Goal: Task Accomplishment & Management: Complete application form

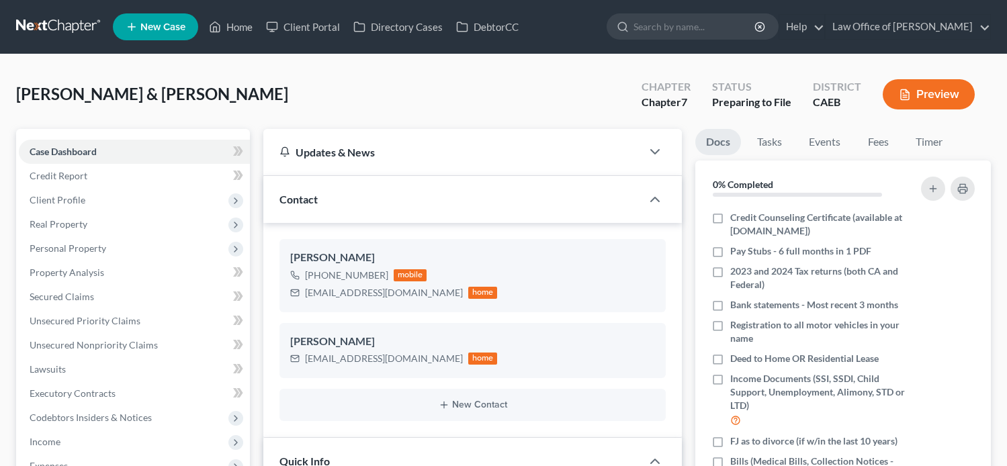
select select "17"
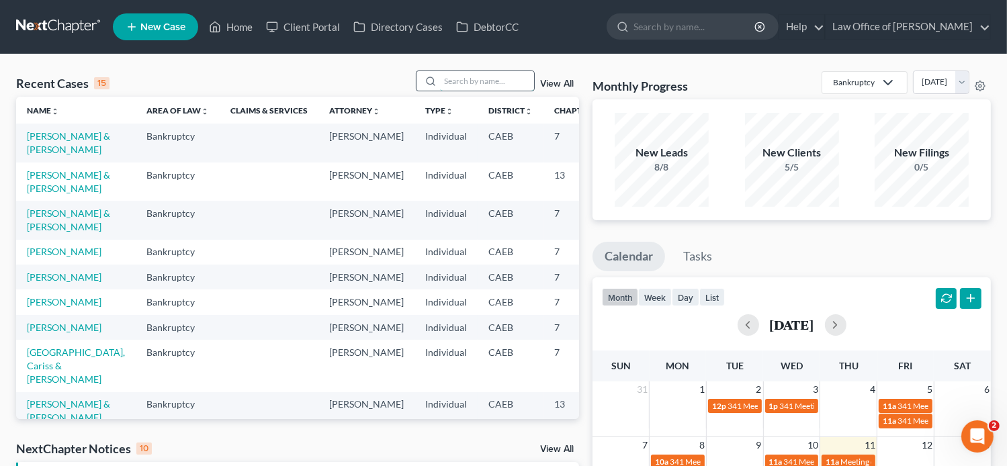
click at [460, 77] on input "search" at bounding box center [487, 80] width 94 height 19
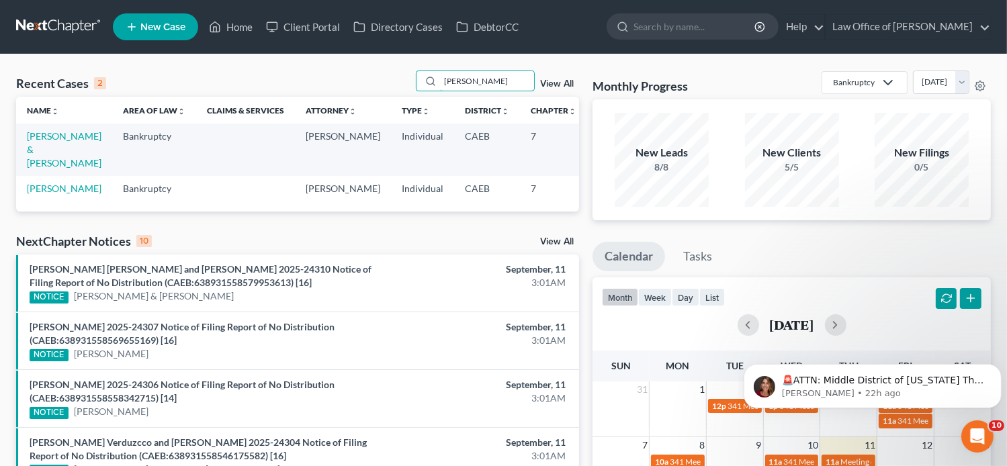
type input "[PERSON_NAME]"
drag, startPoint x: 500, startPoint y: 82, endPoint x: 437, endPoint y: 89, distance: 63.5
click at [437, 89] on div "[PERSON_NAME]" at bounding box center [476, 81] width 120 height 21
click at [172, 22] on span "New Case" at bounding box center [162, 27] width 45 height 10
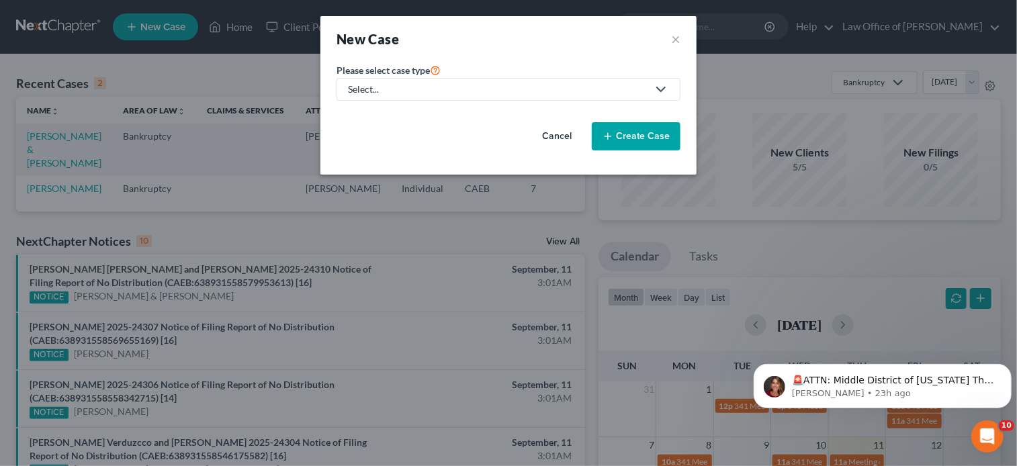
click at [510, 83] on div "Select..." at bounding box center [498, 89] width 300 height 13
click at [364, 114] on div "Bankruptcy" at bounding box center [373, 115] width 48 height 13
select select "8"
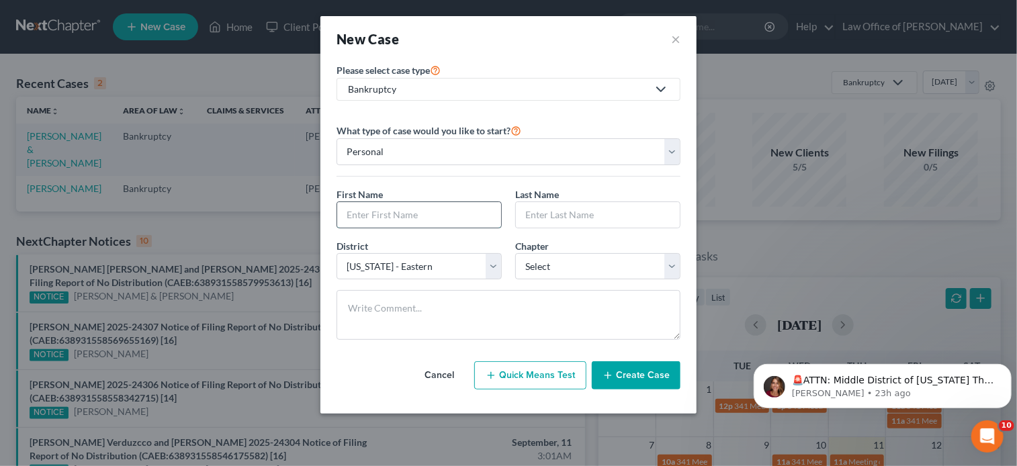
click at [424, 214] on input "text" at bounding box center [419, 215] width 164 height 26
paste input "[PERSON_NAME]"
type input "[PERSON_NAME]"
click at [572, 193] on div "Last Name *" at bounding box center [597, 207] width 179 height 41
click at [575, 208] on input "text" at bounding box center [598, 215] width 164 height 26
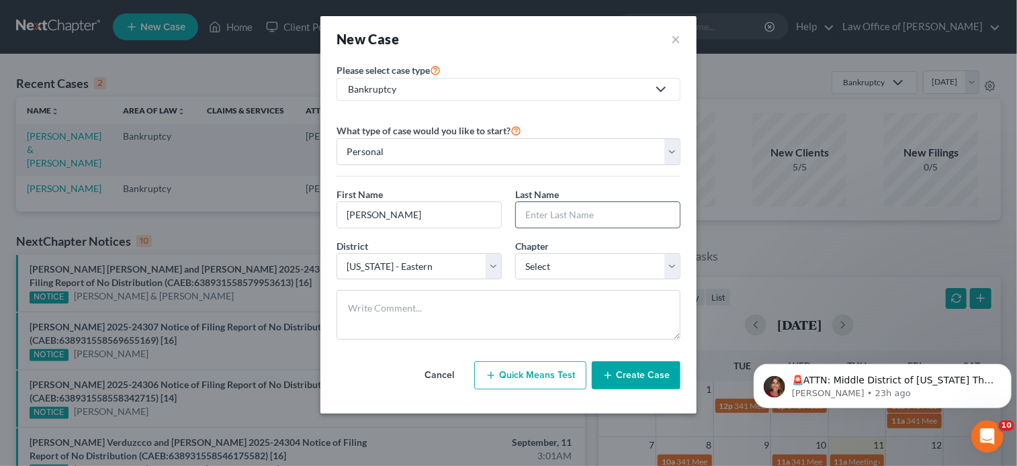
paste input "[PERSON_NAME]"
type input "[PERSON_NAME]"
drag, startPoint x: 446, startPoint y: 221, endPoint x: 381, endPoint y: 230, distance: 65.1
click at [381, 230] on div "First Name * [PERSON_NAME] Last Name * [PERSON_NAME]" at bounding box center [508, 213] width 357 height 52
type input "[PERSON_NAME]"
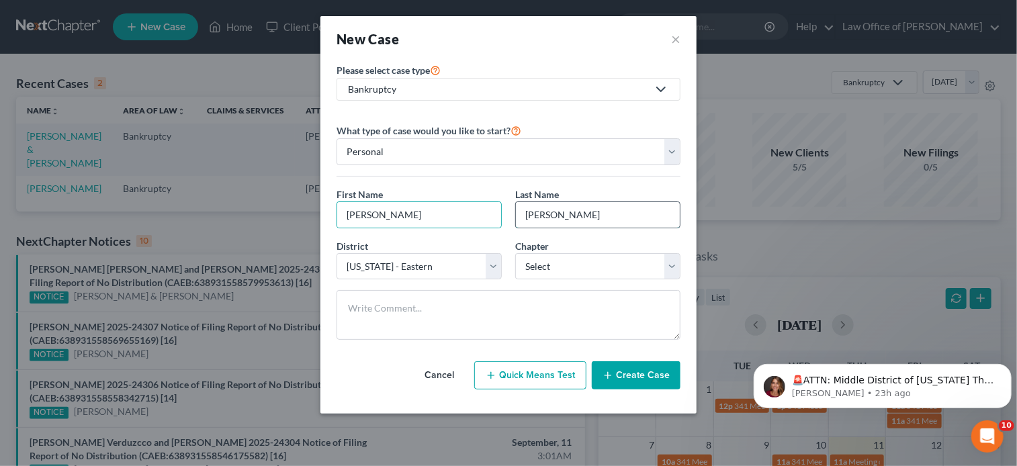
click at [558, 215] on input "[PERSON_NAME]" at bounding box center [598, 215] width 164 height 26
type input "[PERSON_NAME]"
click at [601, 261] on select "Select 7 11 12 13" at bounding box center [597, 266] width 165 height 27
select select "0"
click at [515, 253] on select "Select 7 11 12 13" at bounding box center [597, 266] width 165 height 27
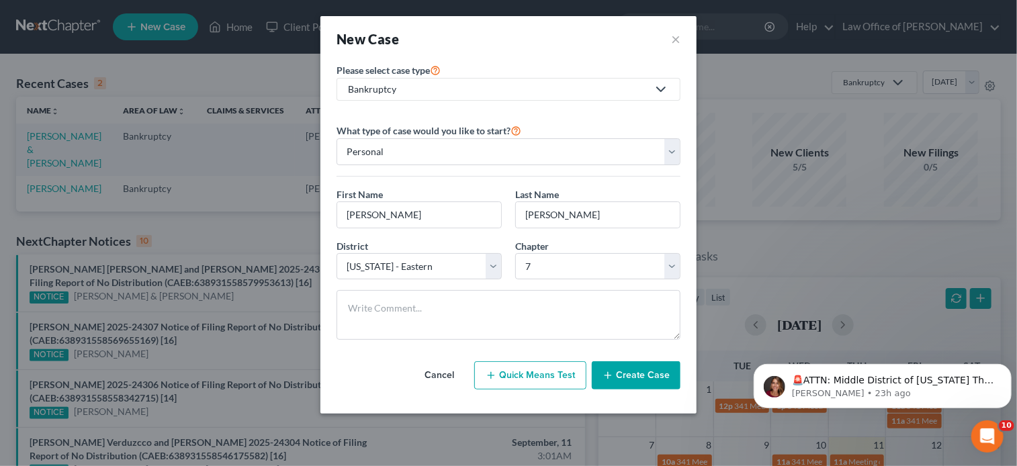
click at [641, 375] on button "Create Case" at bounding box center [636, 375] width 89 height 28
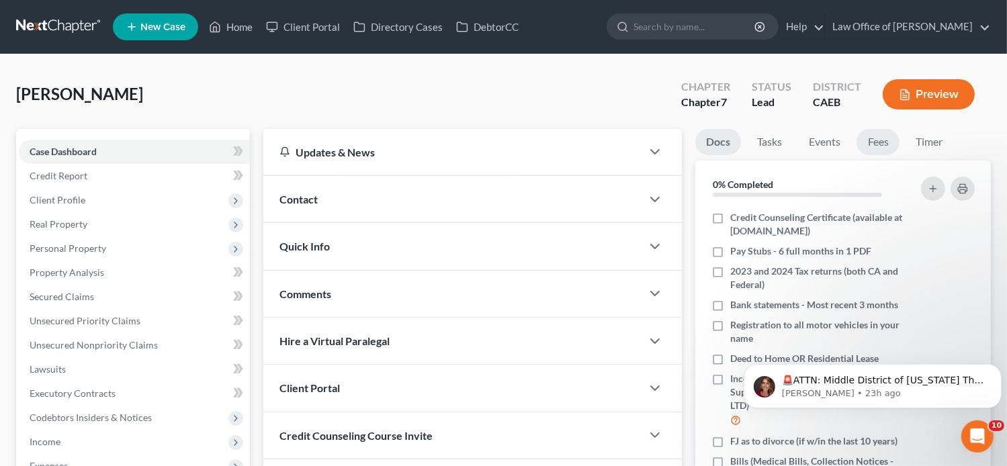
click at [876, 147] on link "Fees" at bounding box center [877, 142] width 43 height 26
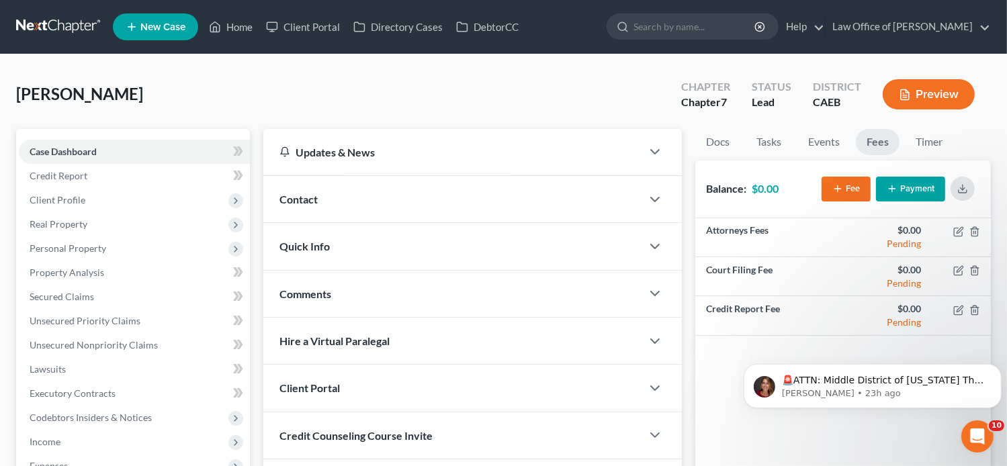
click at [852, 195] on button "Fee" at bounding box center [845, 189] width 49 height 25
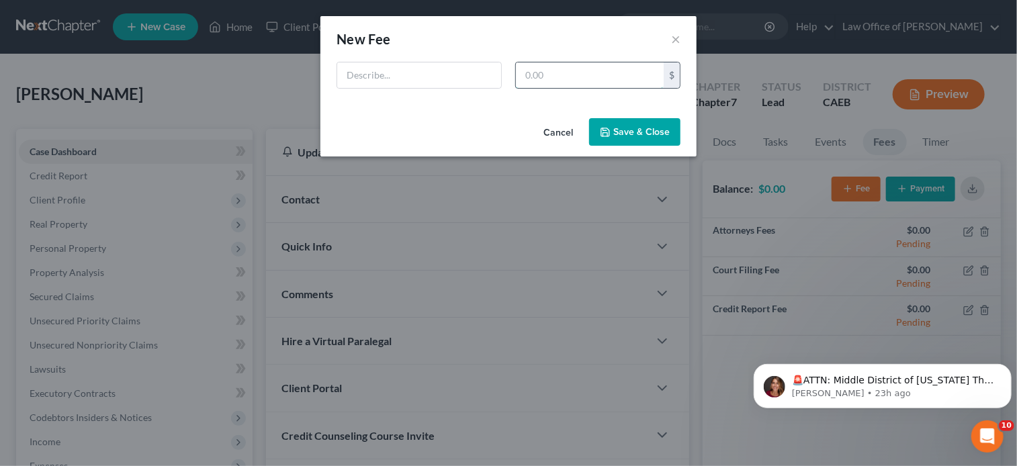
click at [636, 73] on input "text" at bounding box center [590, 75] width 148 height 26
type input "2,478"
click at [442, 81] on input "text" at bounding box center [419, 75] width 164 height 26
type input "[MEDICAL_DATA] Agreement"
click at [610, 136] on icon "button" at bounding box center [605, 132] width 11 height 11
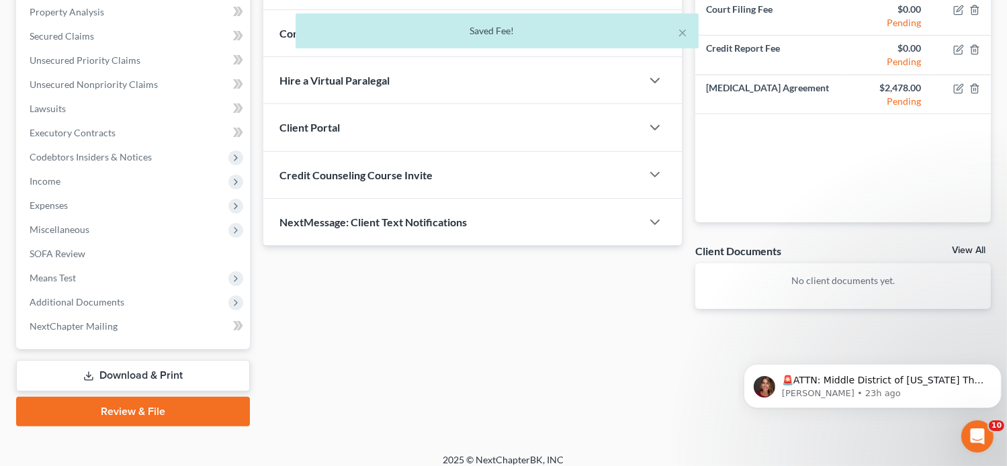
scroll to position [271, 0]
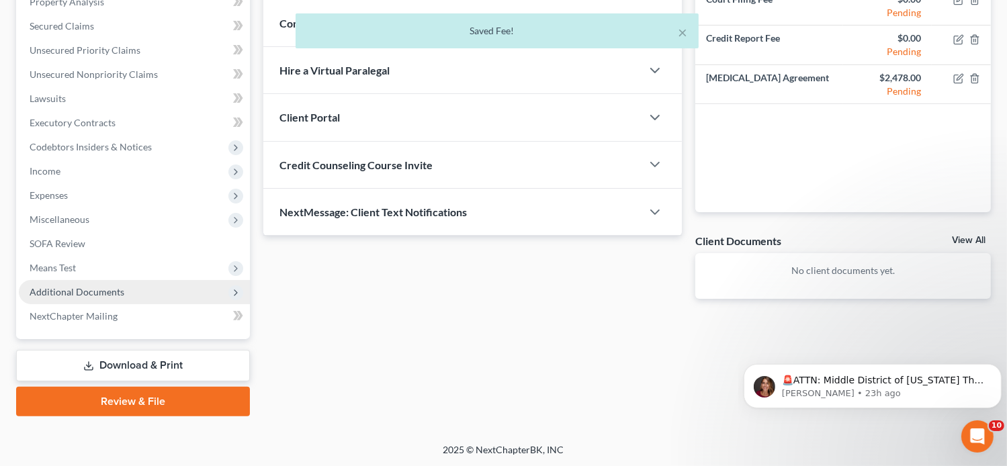
click at [113, 289] on span "Additional Documents" at bounding box center [77, 291] width 95 height 11
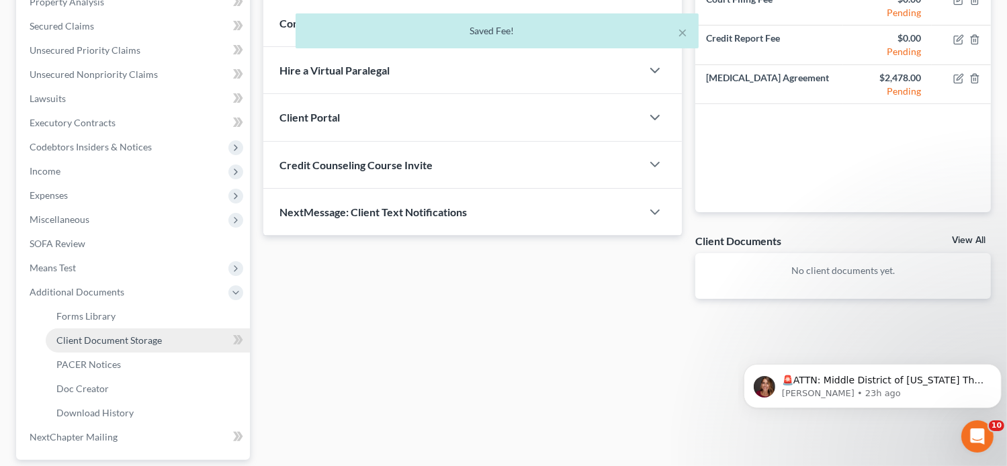
click at [141, 342] on span "Client Document Storage" at bounding box center [108, 339] width 105 height 11
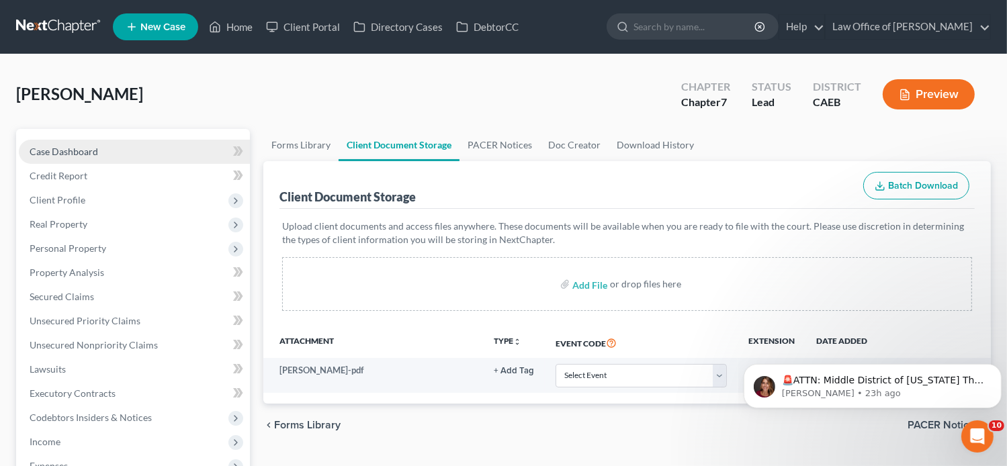
click at [75, 147] on span "Case Dashboard" at bounding box center [64, 151] width 69 height 11
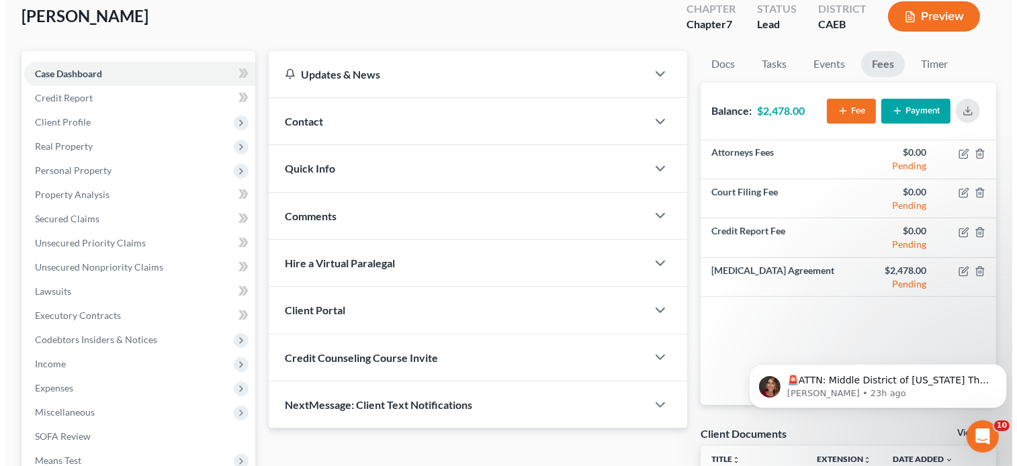
scroll to position [56, 0]
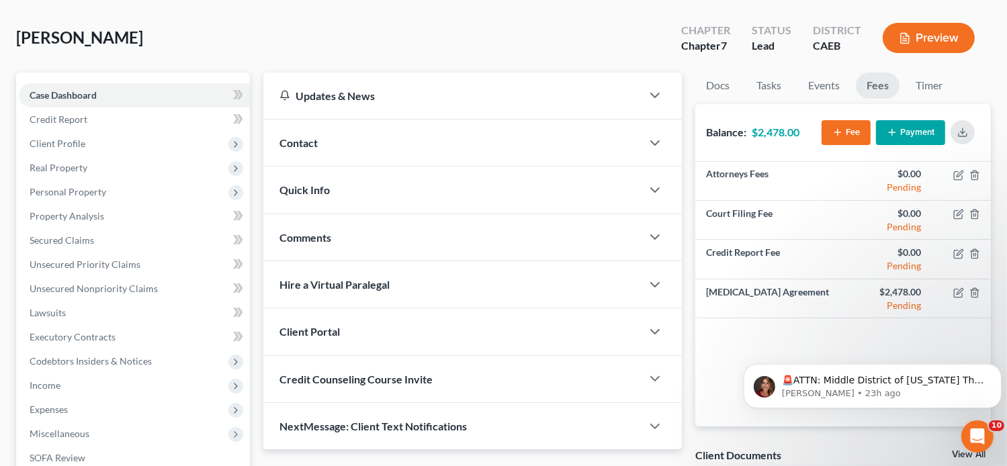
click at [330, 150] on div "Contact" at bounding box center [452, 143] width 379 height 46
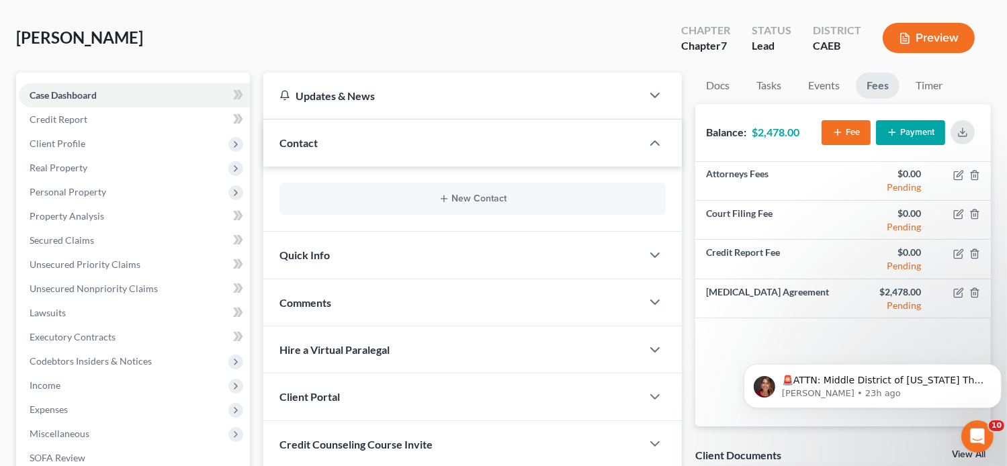
click at [353, 203] on div "New Contact" at bounding box center [472, 199] width 387 height 32
click at [445, 197] on icon "button" at bounding box center [444, 198] width 11 height 11
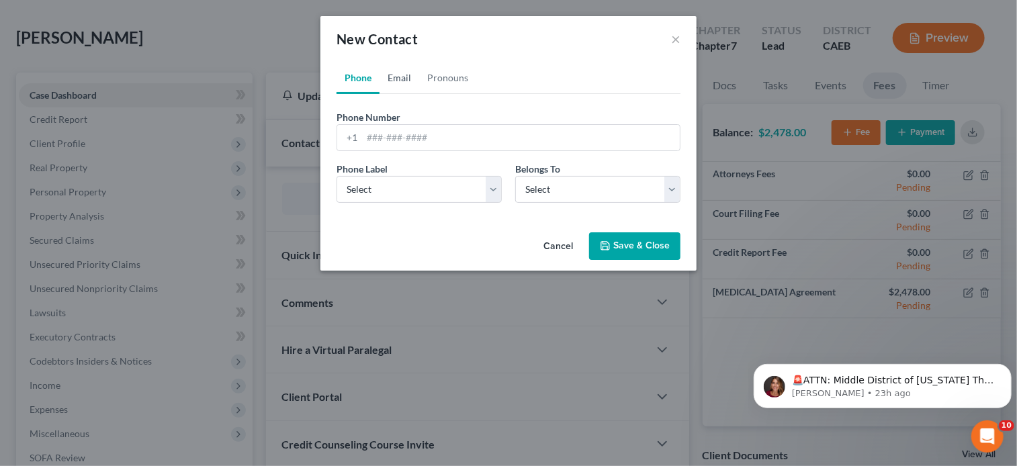
click at [396, 79] on link "Email" at bounding box center [399, 78] width 40 height 32
click at [415, 127] on input "email" at bounding box center [521, 138] width 318 height 26
paste input "Hello, please review and sign the [MEDICAL_DATA] Agreement. If you have any que…"
type input "Hello, please review and sign the [MEDICAL_DATA] Agreement. If you have any que…"
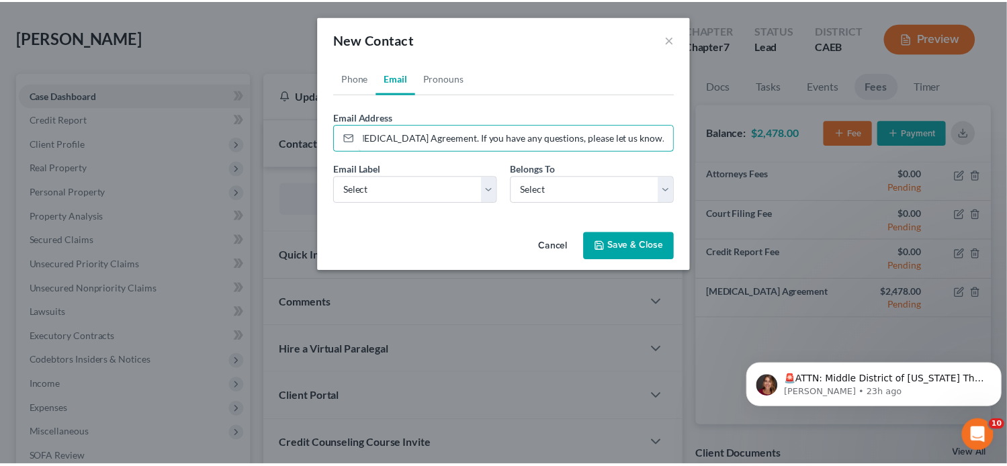
scroll to position [0, 0]
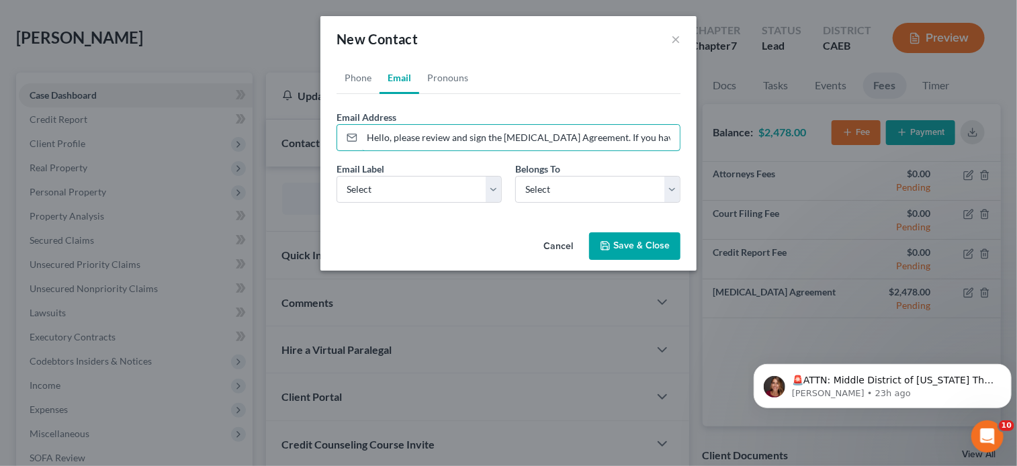
drag, startPoint x: 674, startPoint y: 134, endPoint x: 217, endPoint y: 175, distance: 458.6
click at [217, 175] on div "New Contact × Phone Email Pronouns Phone Number * +1 Ext. Phone Label * Select …" at bounding box center [508, 233] width 1017 height 466
click at [410, 126] on input "email" at bounding box center [521, 138] width 318 height 26
paste input "[EMAIL_ADDRESS][DOMAIN_NAME]"
type input "[EMAIL_ADDRESS][DOMAIN_NAME]"
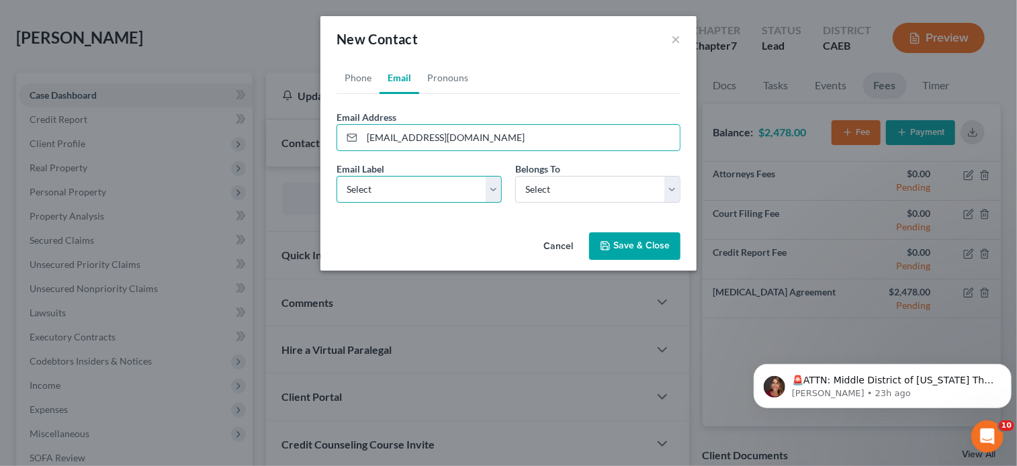
click at [373, 178] on select "Select Home Work Other" at bounding box center [418, 189] width 165 height 27
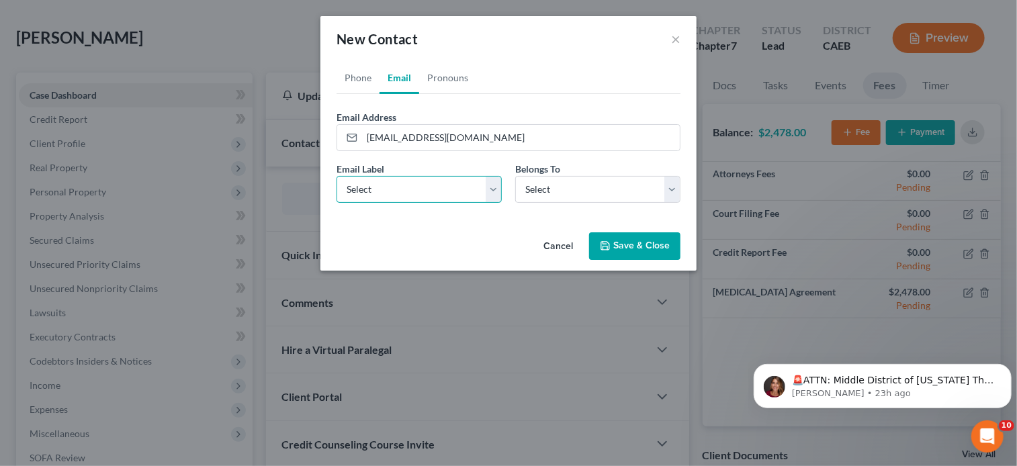
select select "0"
click at [336, 176] on select "Select Home Work Other" at bounding box center [418, 189] width 165 height 27
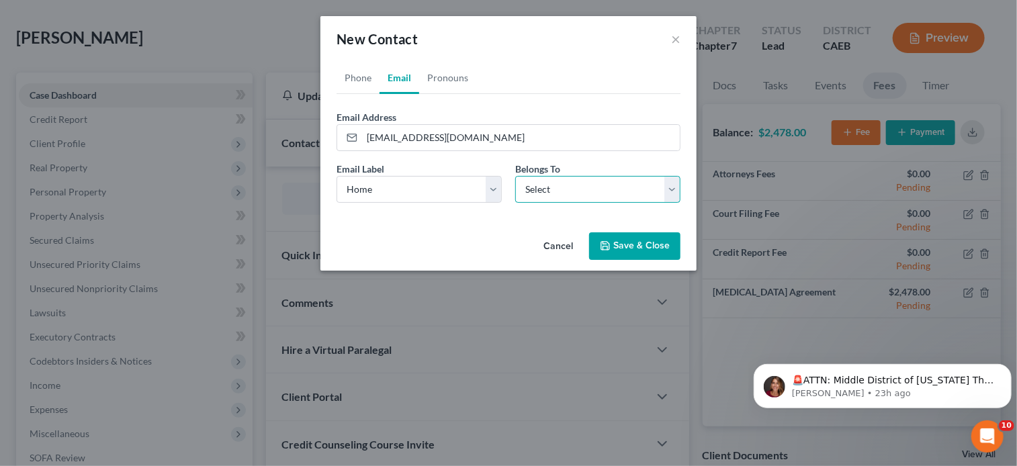
click at [582, 186] on select "Select Client Other" at bounding box center [597, 189] width 165 height 27
select select "0"
click at [515, 176] on select "Select Client Other" at bounding box center [597, 189] width 165 height 27
select select "0"
click at [364, 83] on link "Phone" at bounding box center [357, 78] width 43 height 32
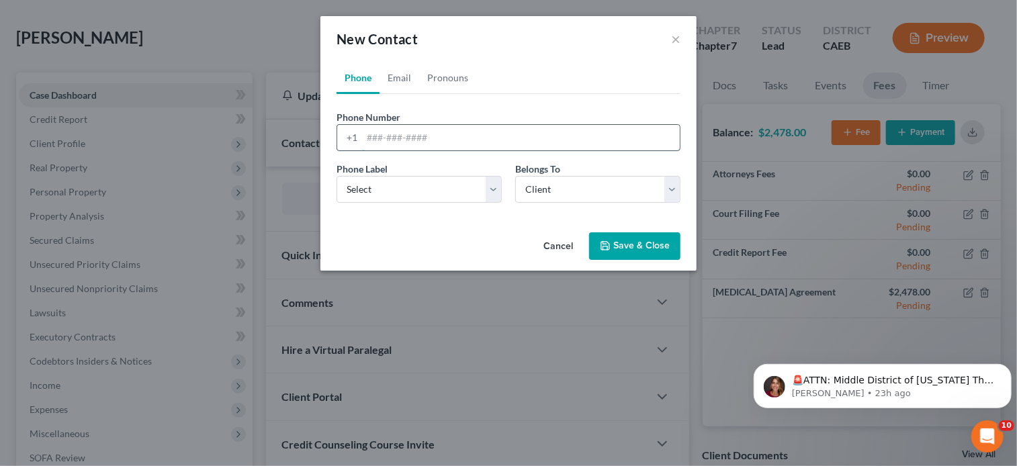
click at [442, 135] on input "tel" at bounding box center [521, 138] width 318 height 26
paste input "[PHONE_NUMBER]"
click at [365, 138] on input "[PHONE_NUMBER]" at bounding box center [521, 138] width 318 height 26
type input "[PHONE_NUMBER]"
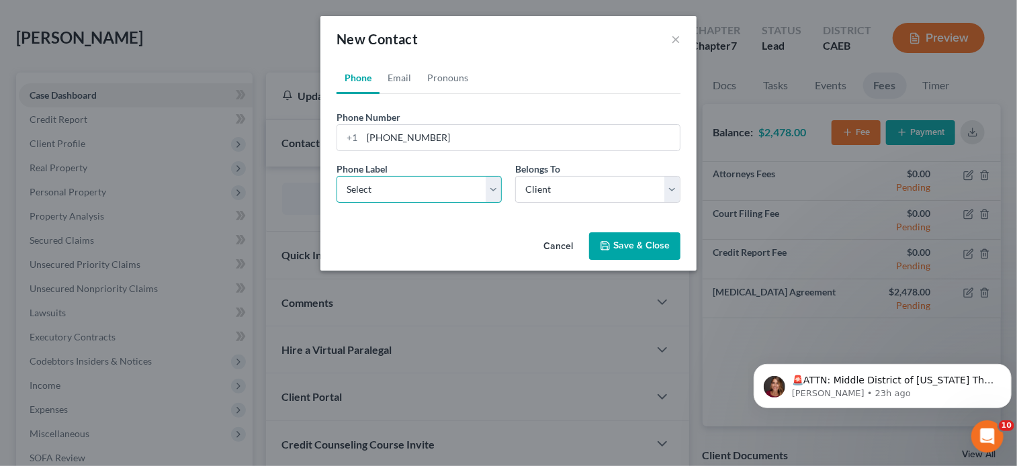
click at [460, 200] on select "Select Mobile Home Work Other" at bounding box center [418, 189] width 165 height 27
select select "0"
click at [336, 176] on select "Select Mobile Home Work Other" at bounding box center [418, 189] width 165 height 27
click at [621, 253] on button "Save & Close" at bounding box center [634, 246] width 91 height 28
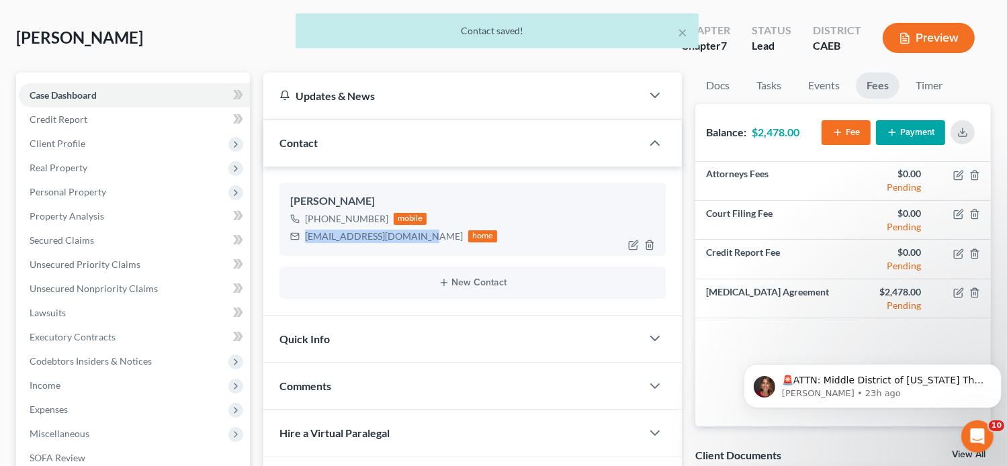
drag, startPoint x: 422, startPoint y: 235, endPoint x: 306, endPoint y: 237, distance: 116.2
click at [306, 237] on div "[EMAIL_ADDRESS][DOMAIN_NAME] home" at bounding box center [394, 236] width 208 height 17
copy div "[EMAIL_ADDRESS][DOMAIN_NAME]"
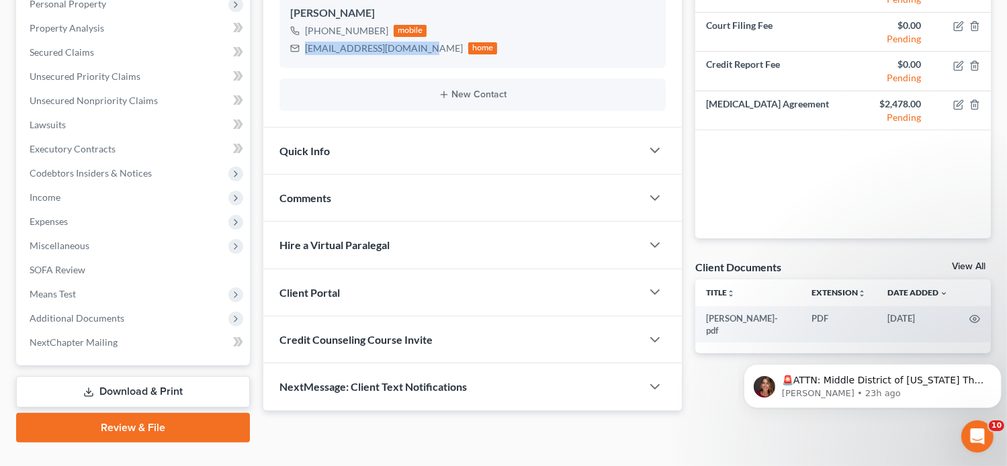
scroll to position [248, 0]
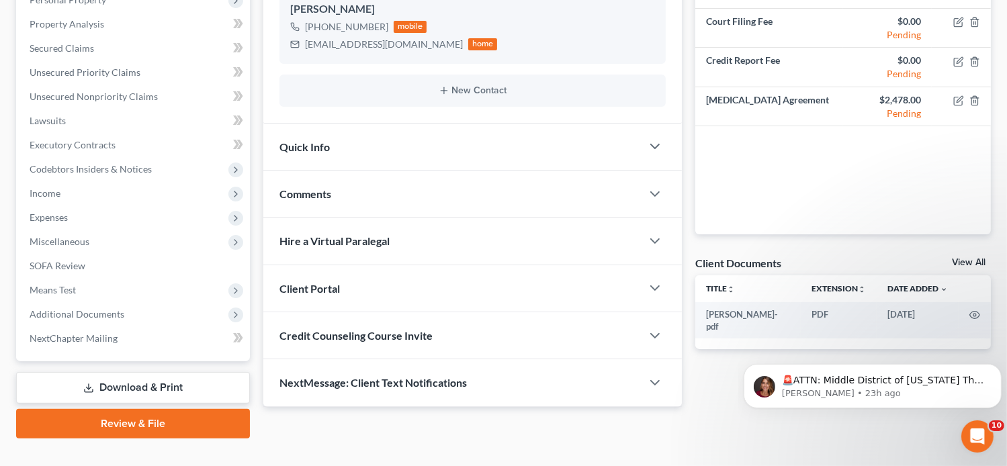
click at [341, 283] on div "Client Portal" at bounding box center [452, 288] width 379 height 46
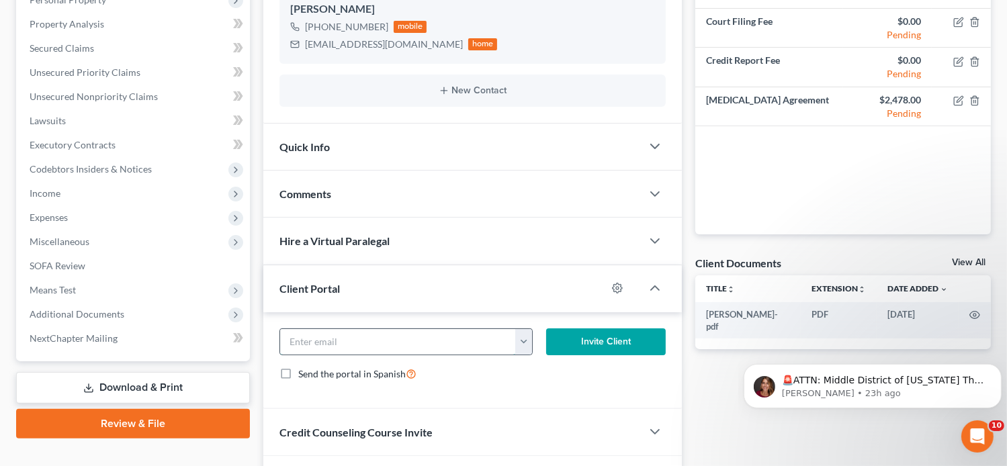
click at [372, 336] on input "email" at bounding box center [398, 342] width 236 height 26
paste input "[EMAIL_ADDRESS][DOMAIN_NAME]"
type input "[EMAIL_ADDRESS][DOMAIN_NAME]"
click at [555, 343] on button "Invite Client" at bounding box center [606, 341] width 120 height 27
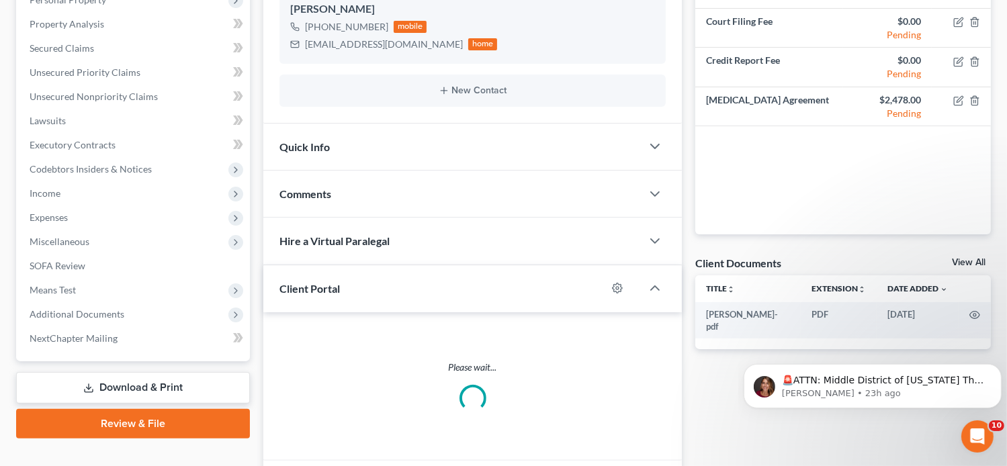
scroll to position [386, 0]
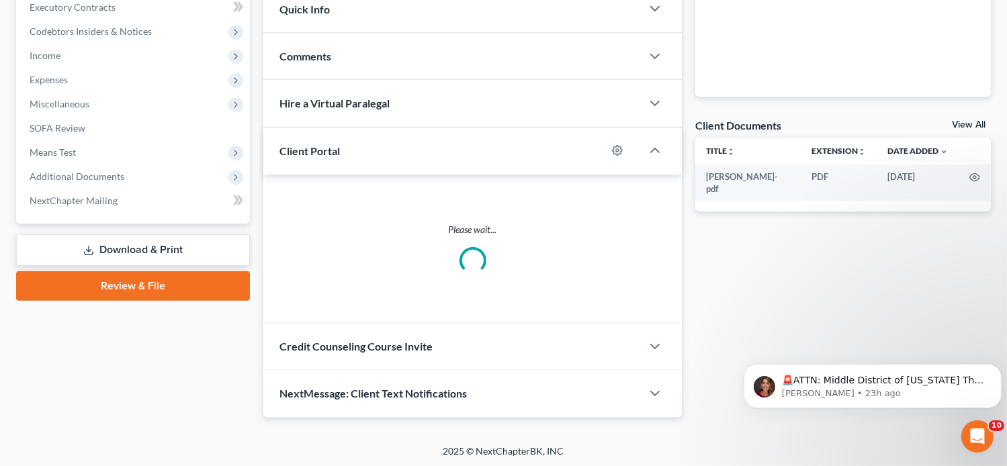
click at [449, 345] on div "Credit Counseling Course Invite" at bounding box center [452, 346] width 379 height 46
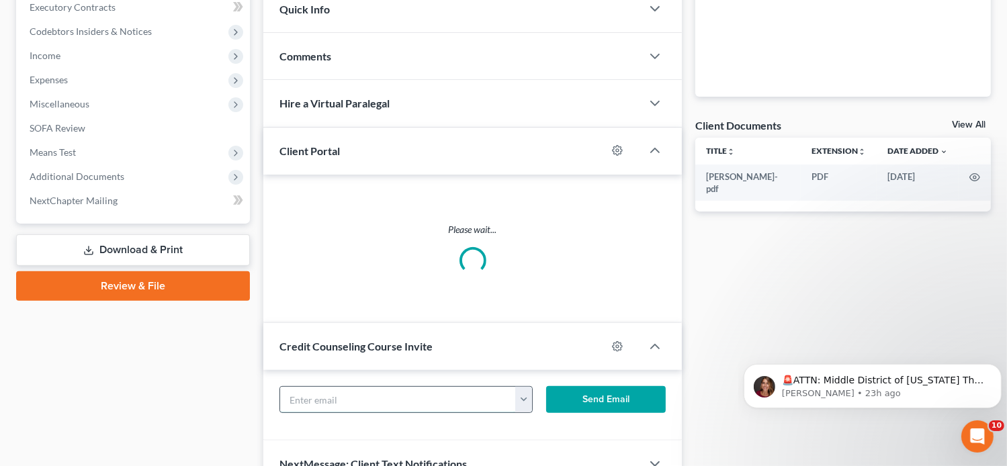
click at [430, 387] on input "text" at bounding box center [398, 400] width 236 height 26
paste input "[EMAIL_ADDRESS][DOMAIN_NAME]"
type input "[EMAIL_ADDRESS][DOMAIN_NAME]"
click at [584, 390] on button "Send Email" at bounding box center [606, 399] width 120 height 27
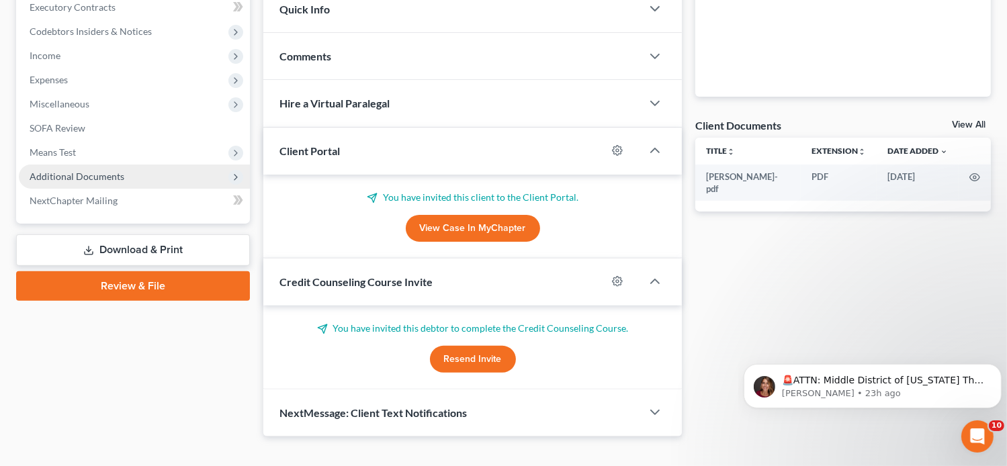
click at [116, 186] on span "Additional Documents" at bounding box center [134, 177] width 231 height 24
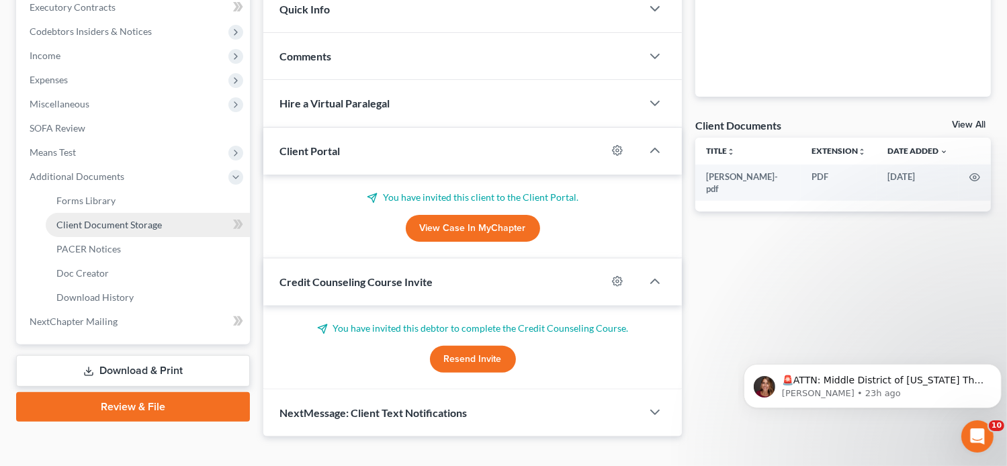
click at [124, 226] on span "Client Document Storage" at bounding box center [108, 224] width 105 height 11
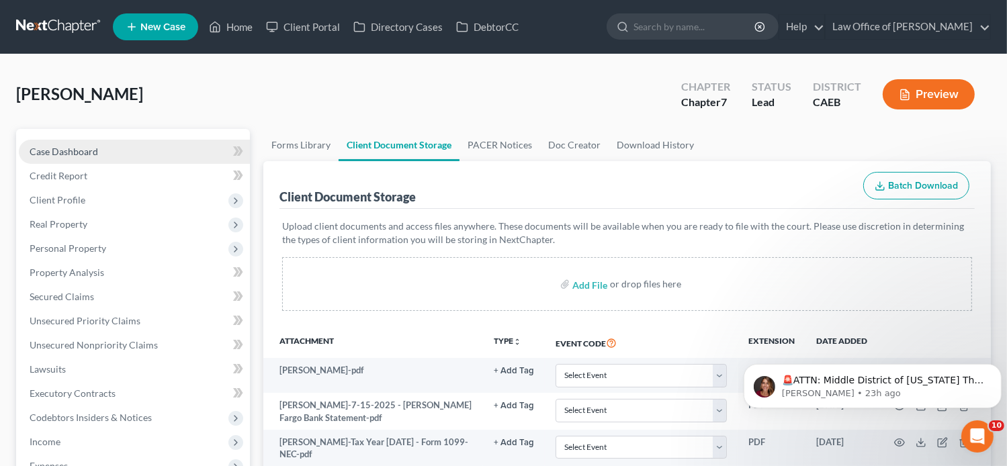
click at [107, 146] on link "Case Dashboard" at bounding box center [134, 152] width 231 height 24
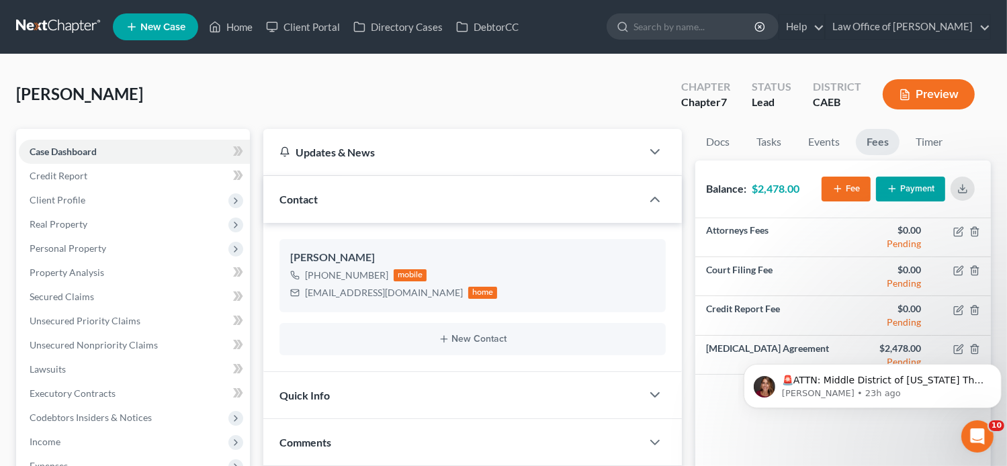
click at [555, 48] on nav "Home New Case Client Portal Directory Cases DebtorCC Law Office of [PERSON_NAME…" at bounding box center [503, 27] width 1007 height 54
click at [993, 364] on icon "Dismiss notification" at bounding box center [996, 366] width 7 height 7
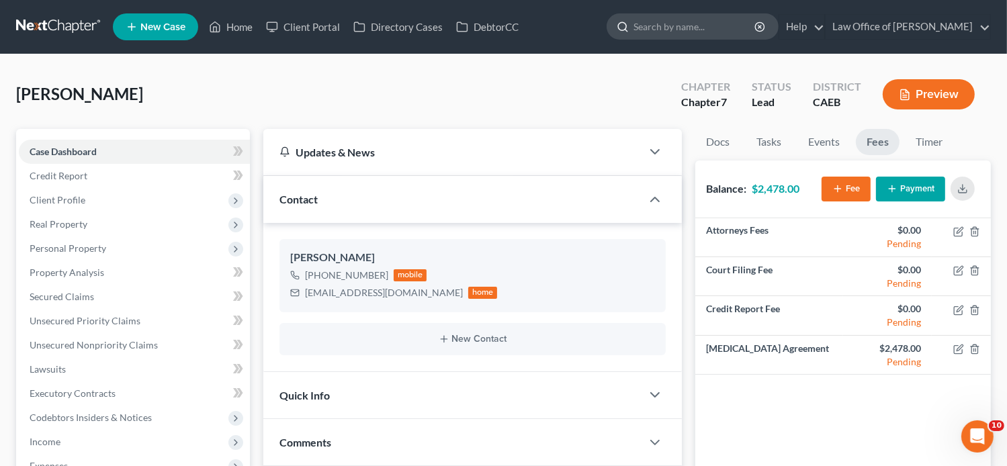
click at [696, 28] on input "search" at bounding box center [694, 26] width 123 height 25
paste input "[PERSON_NAME]"
type input "[PERSON_NAME]"
click at [224, 30] on link "Home" at bounding box center [230, 27] width 57 height 24
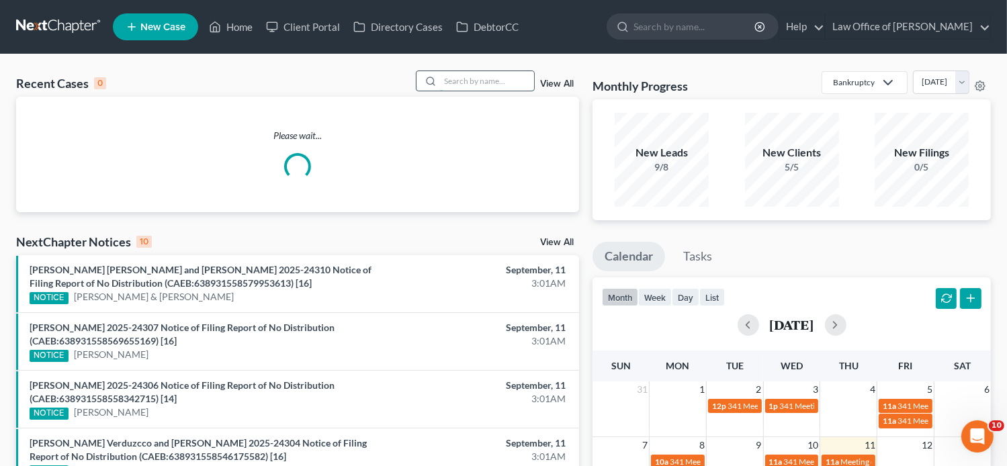
click at [488, 79] on input "search" at bounding box center [487, 80] width 94 height 19
paste input "[PERSON_NAME]"
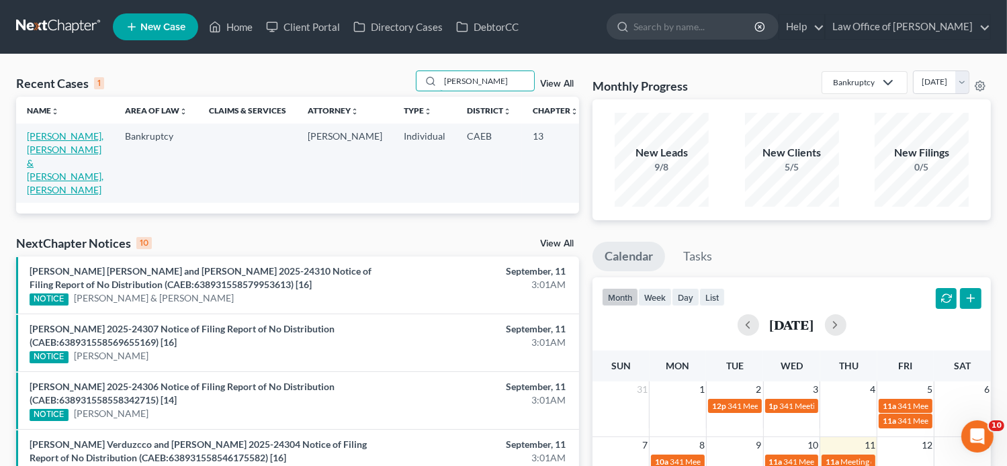
type input "[PERSON_NAME]"
click at [48, 163] on link "[PERSON_NAME], [PERSON_NAME] & [PERSON_NAME], [PERSON_NAME]" at bounding box center [65, 162] width 77 height 65
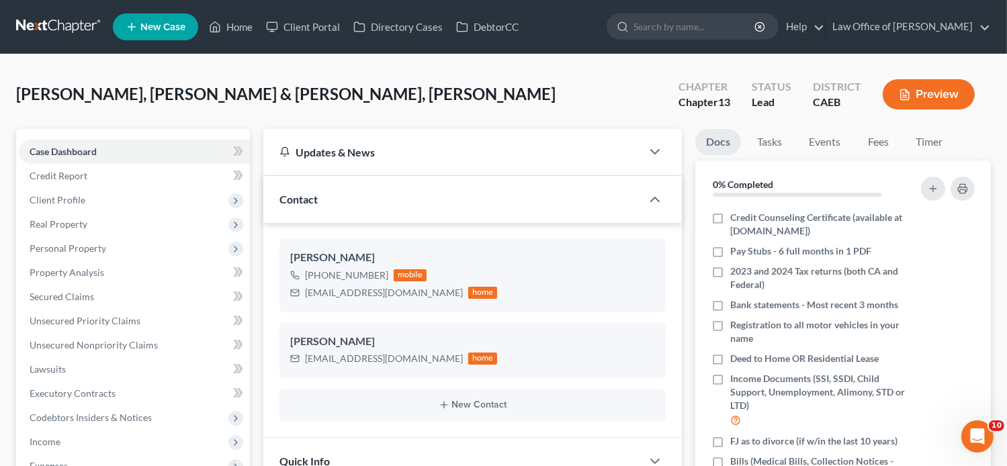
click at [138, 28] on link "New Case" at bounding box center [155, 26] width 85 height 27
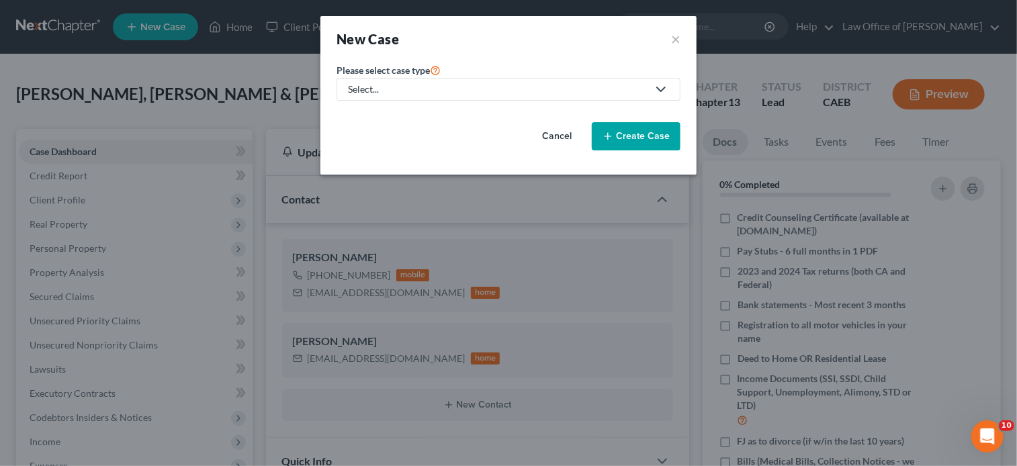
click at [400, 89] on div "Select..." at bounding box center [498, 89] width 300 height 13
click at [402, 113] on link "Bankruptcy" at bounding box center [373, 115] width 74 height 21
select select "8"
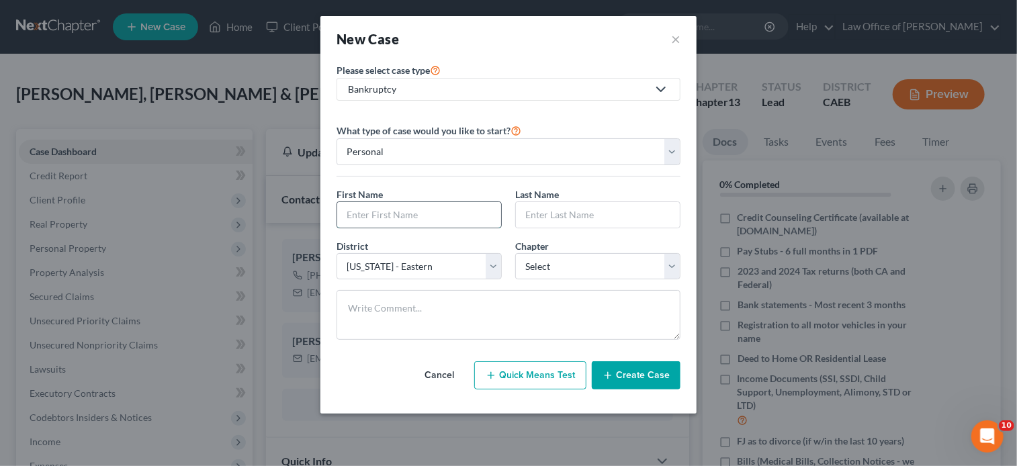
click at [428, 212] on input "text" at bounding box center [419, 215] width 164 height 26
paste input "[PERSON_NAME]"
type input "[PERSON_NAME]"
click at [559, 210] on input "text" at bounding box center [598, 215] width 164 height 26
paste input "[PERSON_NAME]"
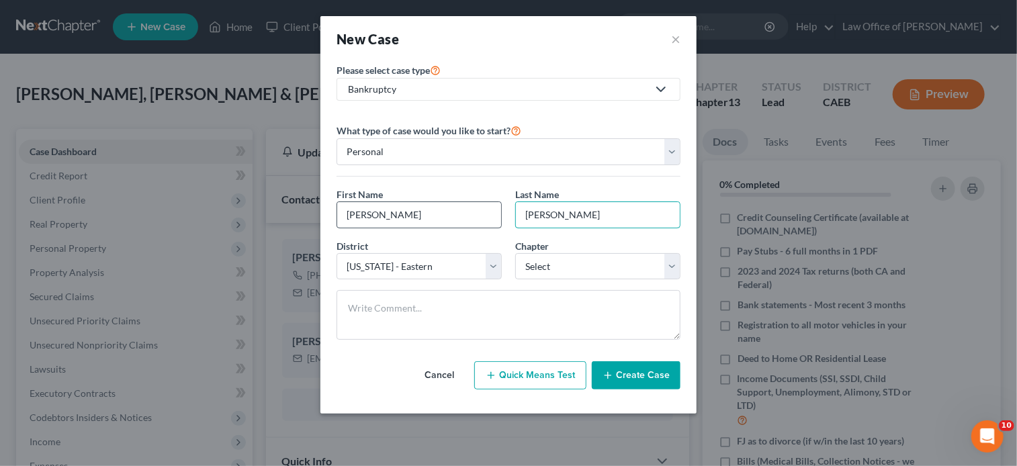
type input "[PERSON_NAME]"
drag, startPoint x: 422, startPoint y: 216, endPoint x: 368, endPoint y: 218, distance: 53.7
click at [368, 218] on input "[PERSON_NAME]" at bounding box center [419, 215] width 164 height 26
type input "[PERSON_NAME]"
click at [551, 214] on input "[PERSON_NAME]" at bounding box center [598, 215] width 164 height 26
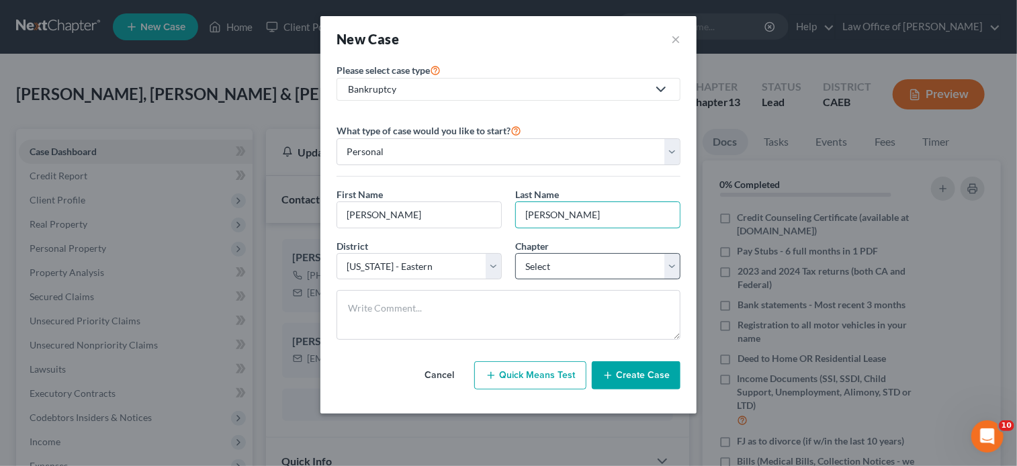
type input "[PERSON_NAME]"
click at [586, 276] on select "Select 7 11 12 13" at bounding box center [597, 266] width 165 height 27
select select "0"
click at [515, 253] on select "Select 7 11 12 13" at bounding box center [597, 266] width 165 height 27
click at [619, 373] on button "Create Case" at bounding box center [636, 375] width 89 height 28
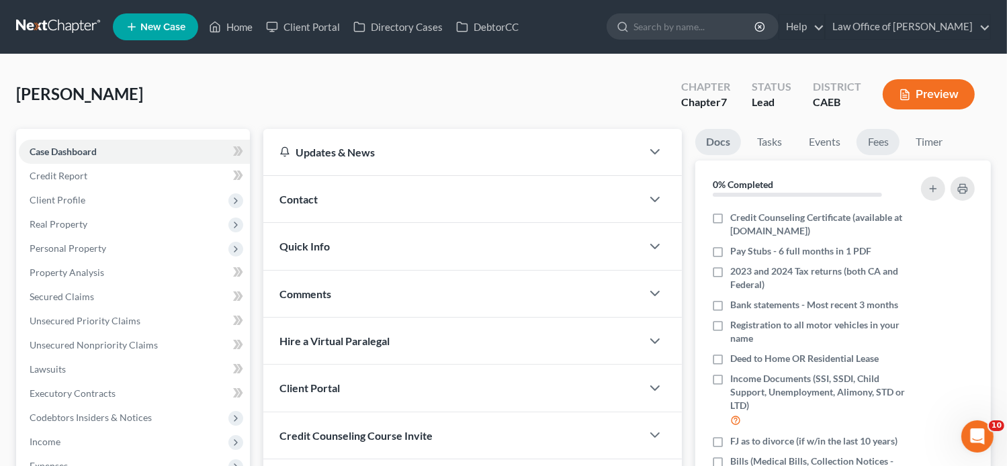
click at [866, 147] on link "Fees" at bounding box center [877, 142] width 43 height 26
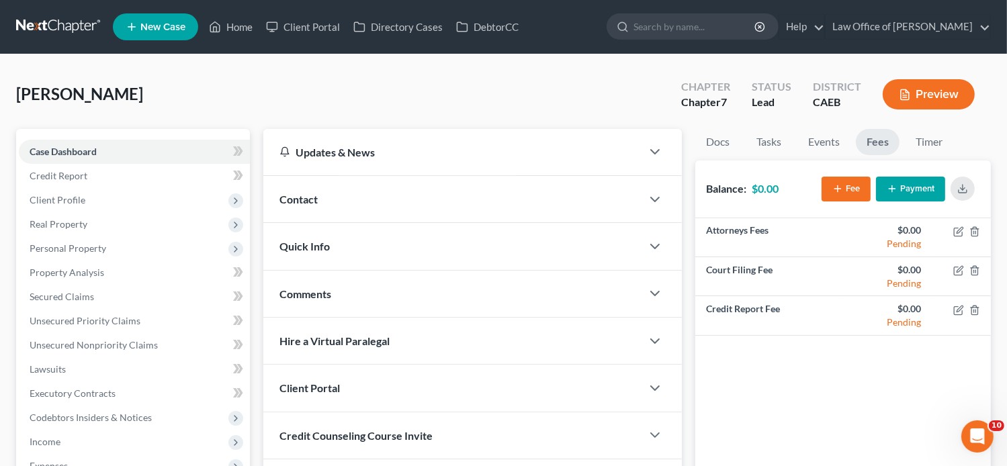
click at [836, 186] on icon "button" at bounding box center [837, 188] width 11 height 11
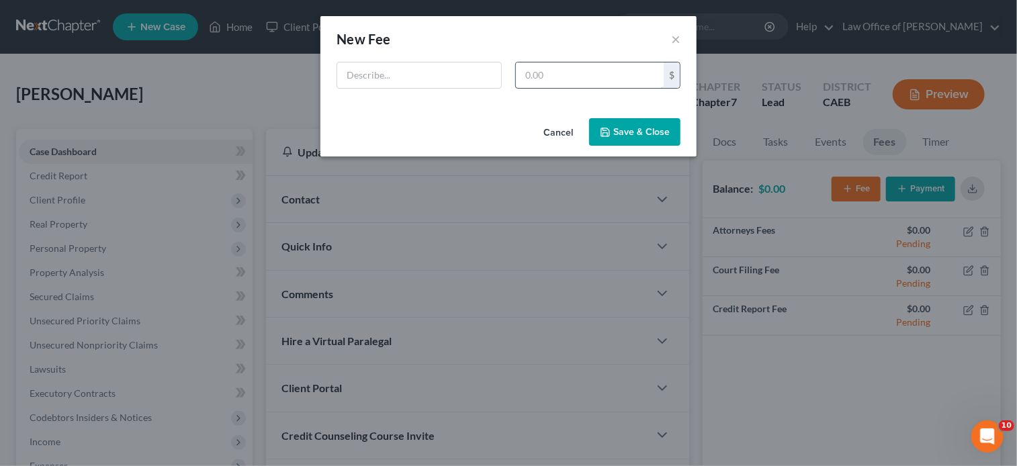
click at [577, 63] on input "text" at bounding box center [590, 75] width 148 height 26
type input "2,778"
click at [455, 66] on input "text" at bounding box center [419, 75] width 164 height 26
type input "[MEDICAL_DATA] Agreement"
click at [616, 126] on button "Save & Close" at bounding box center [634, 132] width 91 height 28
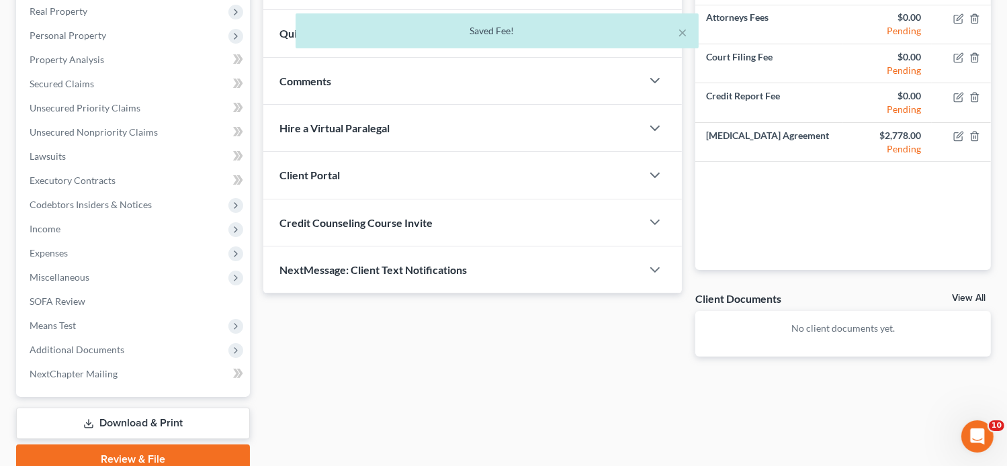
scroll to position [196, 0]
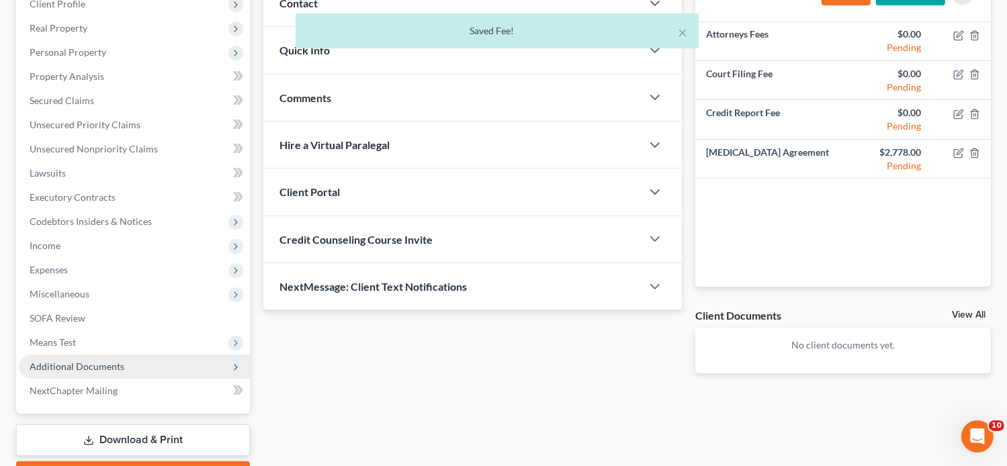
click at [132, 363] on span "Additional Documents" at bounding box center [134, 367] width 231 height 24
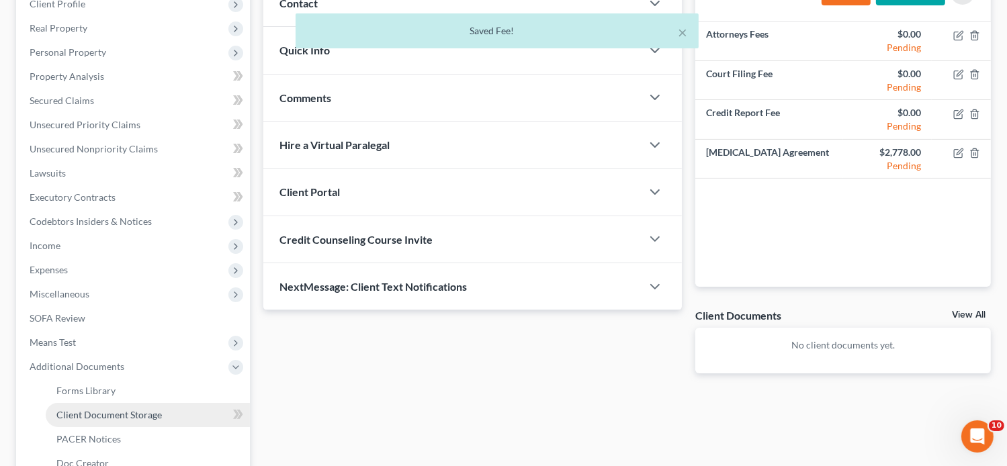
click at [164, 419] on link "Client Document Storage" at bounding box center [148, 415] width 204 height 24
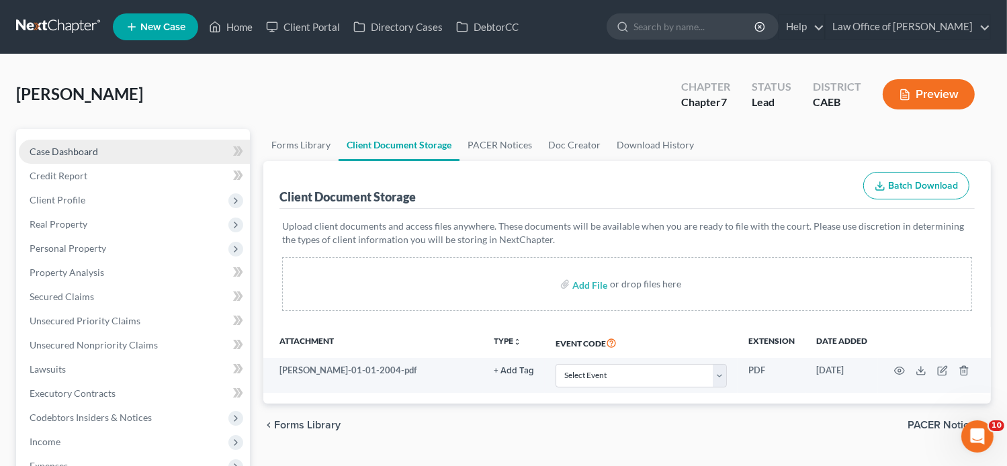
click at [73, 144] on link "Case Dashboard" at bounding box center [134, 152] width 231 height 24
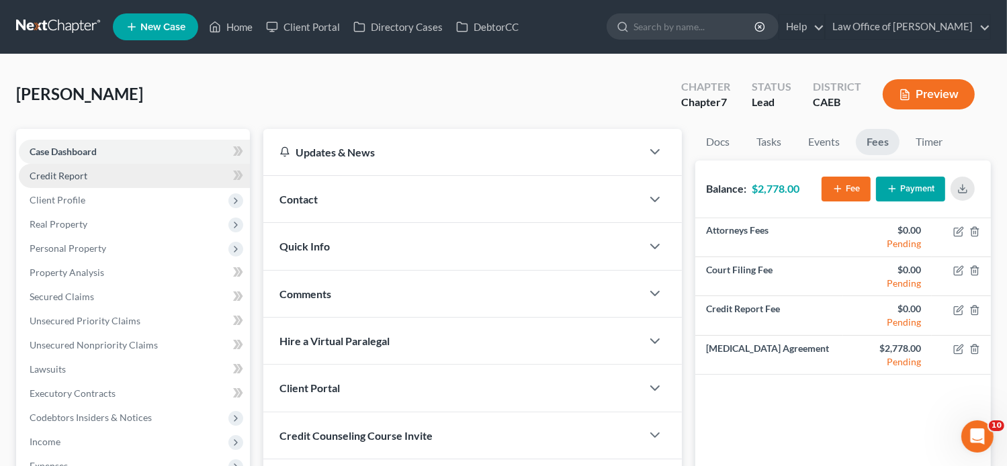
click at [105, 177] on link "Credit Report" at bounding box center [134, 176] width 231 height 24
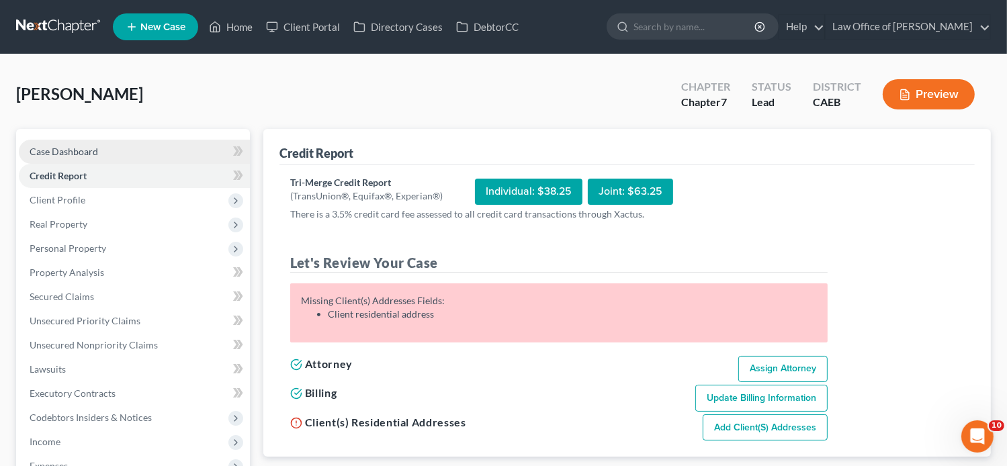
click at [64, 156] on span "Case Dashboard" at bounding box center [64, 151] width 69 height 11
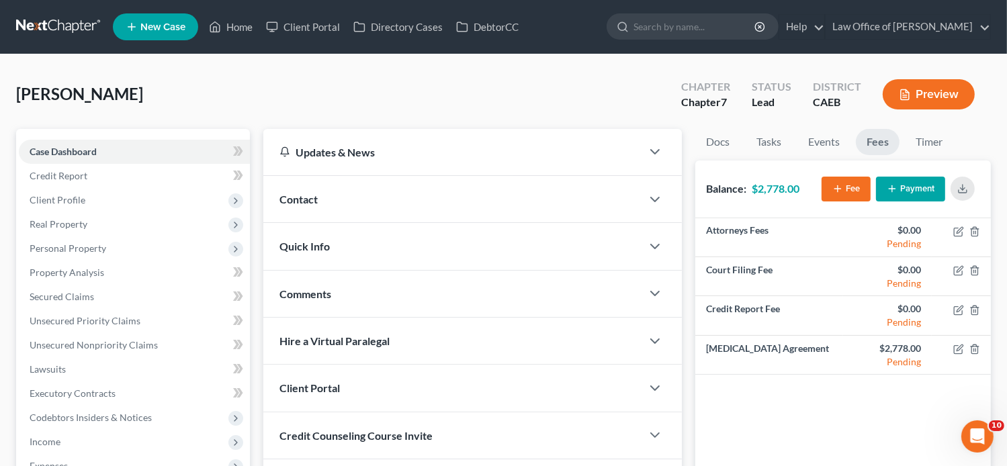
click at [352, 195] on div "Contact" at bounding box center [452, 199] width 379 height 46
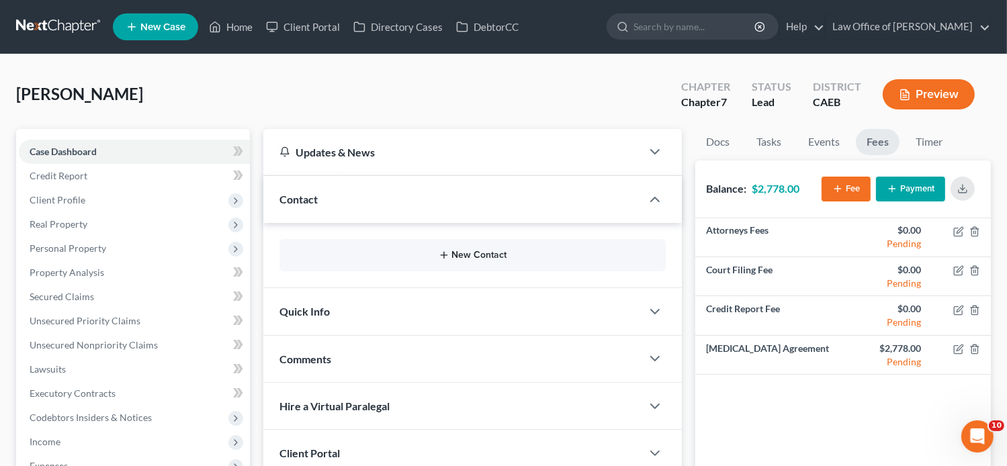
click at [365, 251] on button "New Contact" at bounding box center [472, 255] width 365 height 11
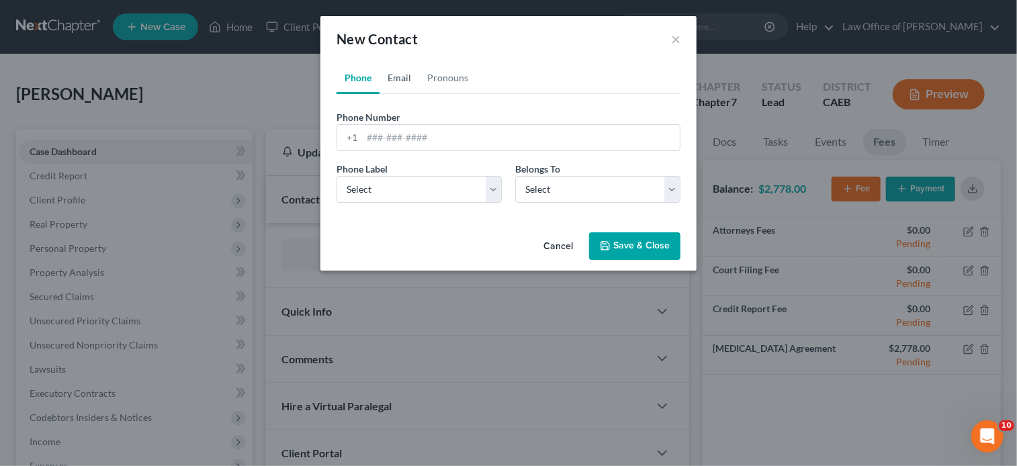
click at [396, 77] on link "Email" at bounding box center [399, 78] width 40 height 32
click at [431, 135] on input "email" at bounding box center [521, 138] width 318 height 26
paste input "[EMAIL_ADDRESS][DOMAIN_NAME]"
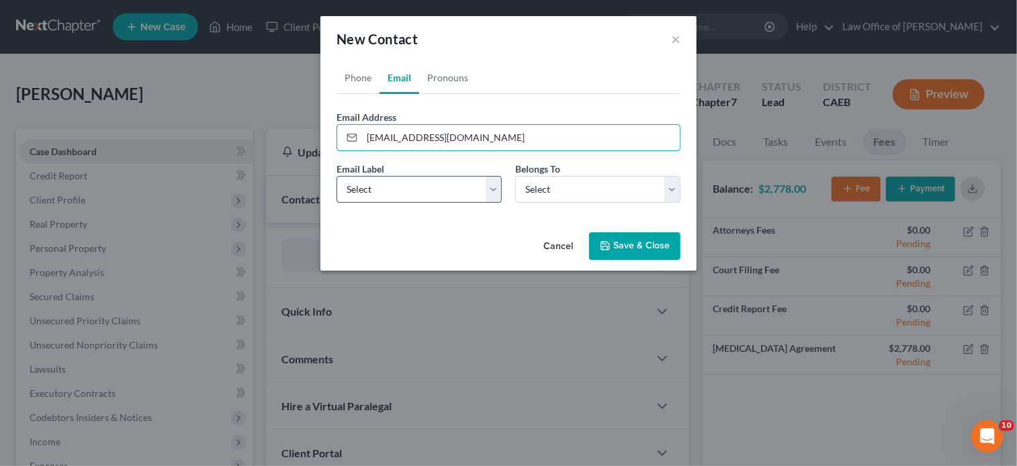
type input "[EMAIL_ADDRESS][DOMAIN_NAME]"
click at [365, 191] on select "Select Home Work Other" at bounding box center [418, 189] width 165 height 27
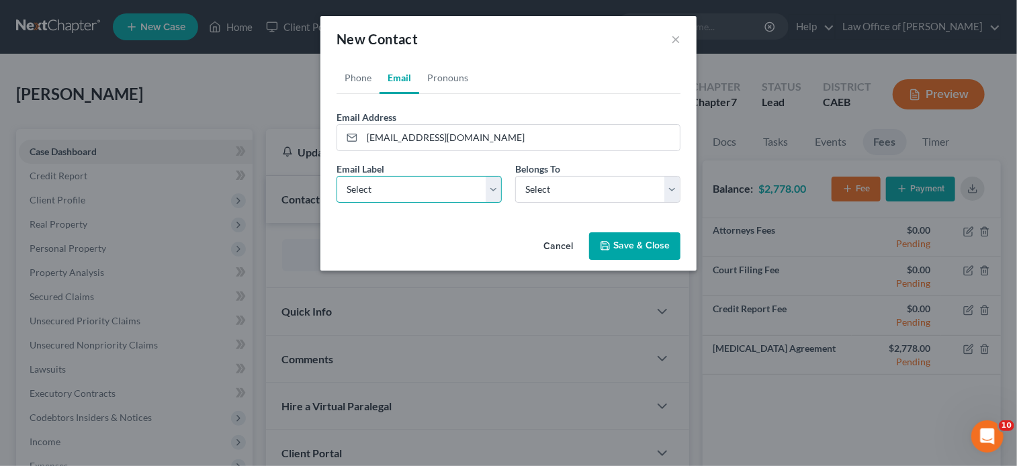
select select "0"
click at [336, 176] on select "Select Home Work Other" at bounding box center [418, 189] width 165 height 27
click at [566, 202] on div "Email Label Select Home Work Other Belongs To * Select Client Other" at bounding box center [508, 188] width 357 height 52
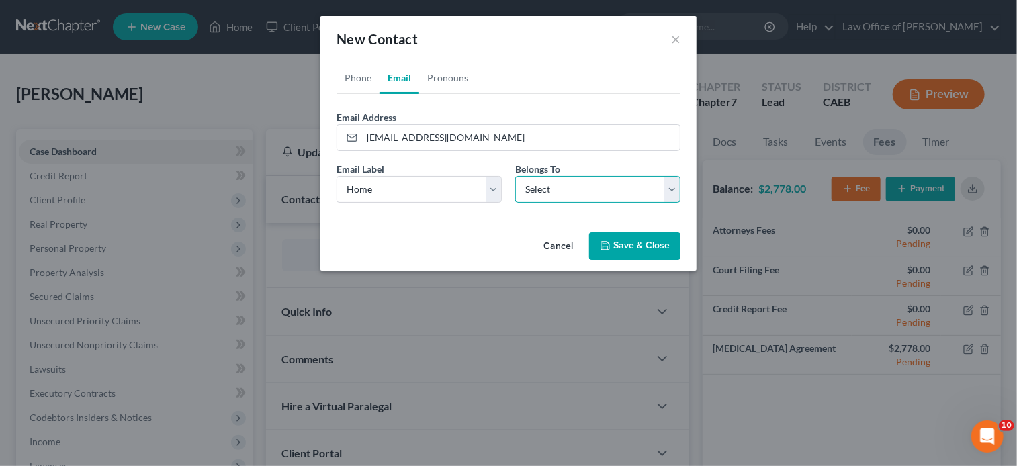
click at [551, 191] on select "Select Client Other" at bounding box center [597, 189] width 165 height 27
select select "0"
click at [515, 176] on select "Select Client Other" at bounding box center [597, 189] width 165 height 27
select select "0"
click at [357, 69] on link "Phone" at bounding box center [357, 78] width 43 height 32
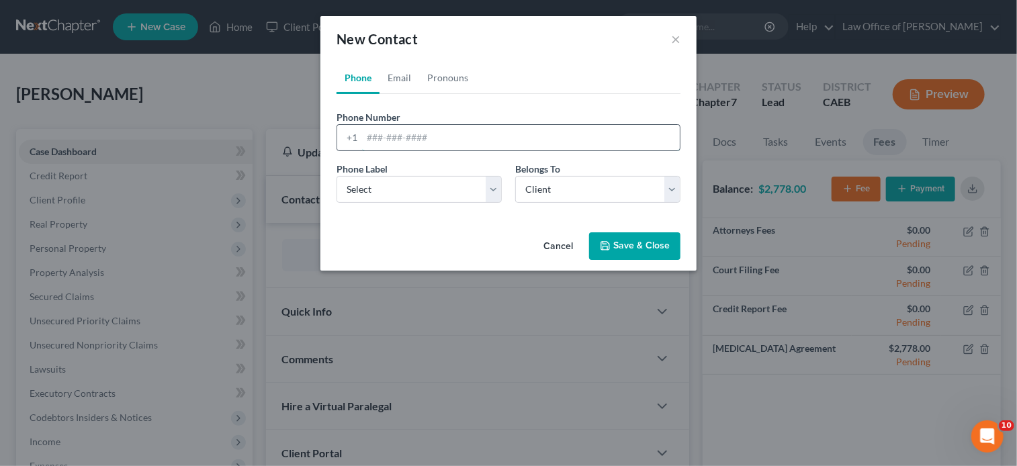
click at [420, 134] on input "tel" at bounding box center [521, 138] width 318 height 26
paste input "[PHONE_NUMBER]"
click at [366, 140] on input "[PHONE_NUMBER]" at bounding box center [521, 138] width 318 height 26
type input "[PHONE_NUMBER]"
click at [396, 197] on select "Select Mobile Home Work Other" at bounding box center [418, 189] width 165 height 27
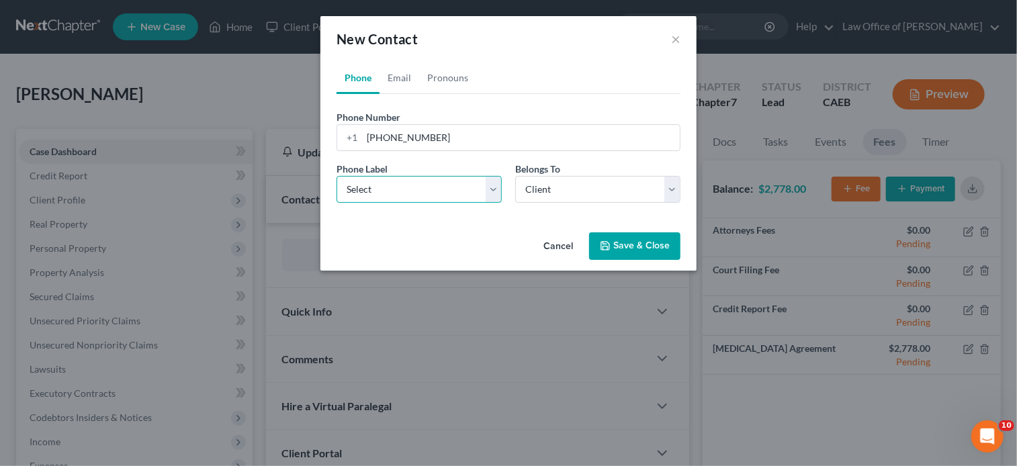
select select "0"
click at [336, 176] on select "Select Mobile Home Work Other" at bounding box center [418, 189] width 165 height 27
click at [632, 248] on button "Save & Close" at bounding box center [634, 246] width 91 height 28
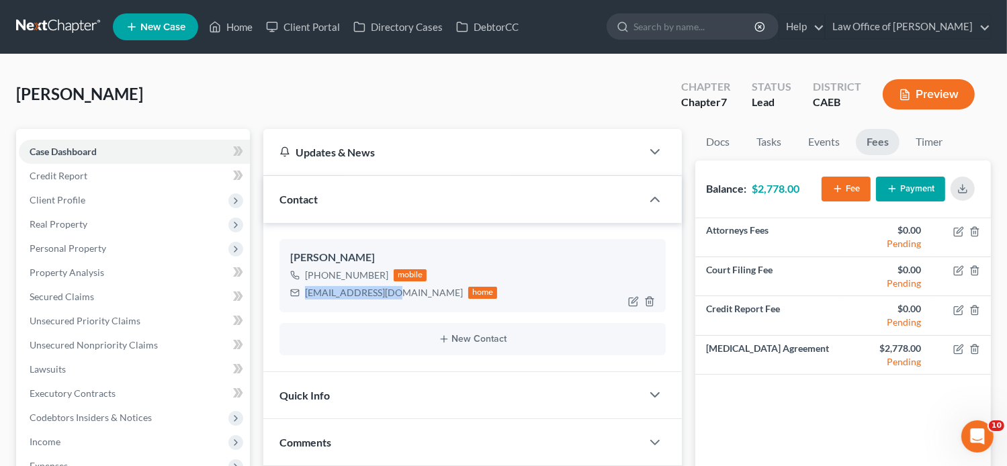
drag, startPoint x: 394, startPoint y: 293, endPoint x: 306, endPoint y: 294, distance: 88.7
click at [306, 294] on div "[EMAIL_ADDRESS][DOMAIN_NAME] home" at bounding box center [394, 292] width 208 height 17
copy div "[EMAIL_ADDRESS][DOMAIN_NAME]"
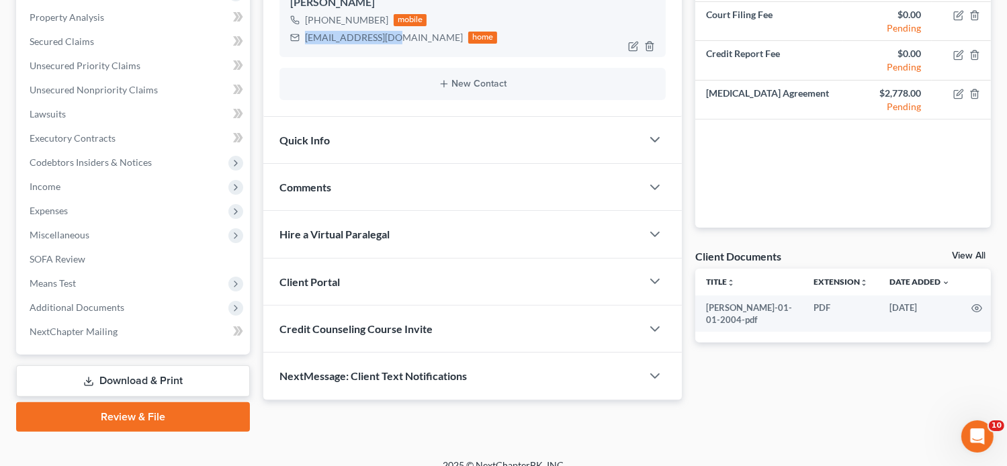
scroll to position [267, 0]
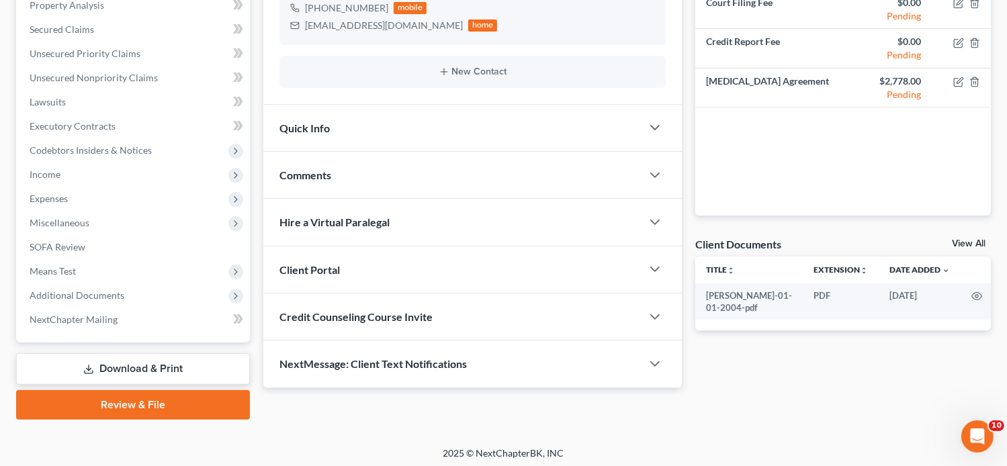
click at [363, 273] on div "Client Portal" at bounding box center [452, 269] width 379 height 46
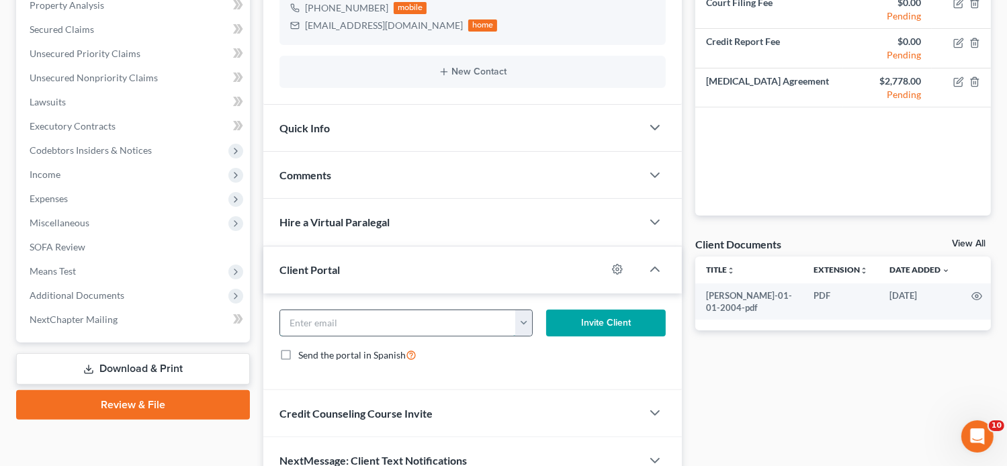
click at [365, 328] on input "email" at bounding box center [398, 323] width 236 height 26
paste input "[EMAIL_ADDRESS][DOMAIN_NAME]"
type input "[EMAIL_ADDRESS][DOMAIN_NAME]"
click at [588, 325] on button "Invite Client" at bounding box center [606, 323] width 120 height 27
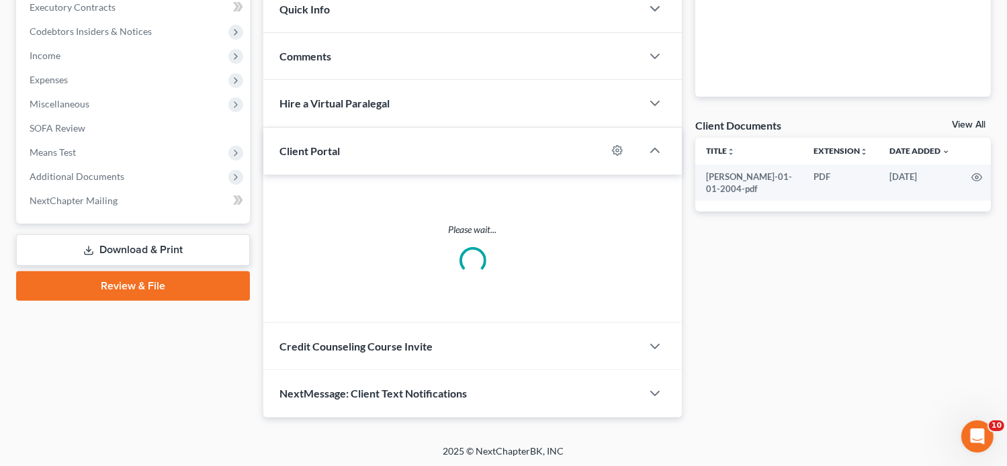
click at [418, 340] on span "Credit Counseling Course Invite" at bounding box center [355, 346] width 153 height 13
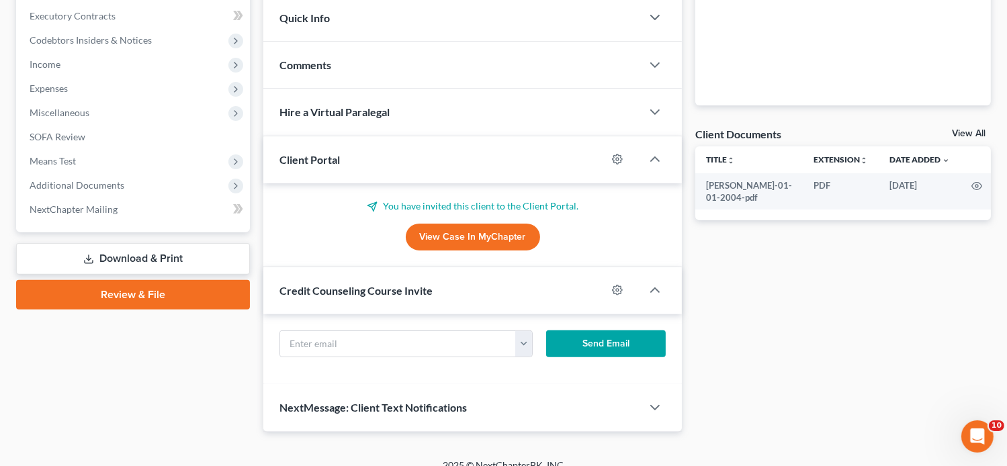
scroll to position [386, 0]
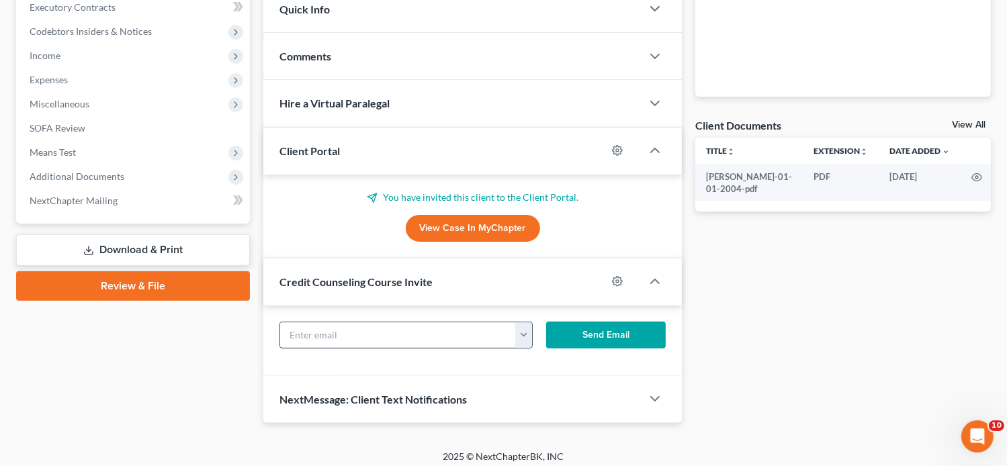
click at [379, 334] on input "text" at bounding box center [398, 335] width 236 height 26
paste input "[EMAIL_ADDRESS][DOMAIN_NAME]"
type input "[EMAIL_ADDRESS][DOMAIN_NAME]"
click at [591, 332] on button "Send Email" at bounding box center [606, 335] width 120 height 27
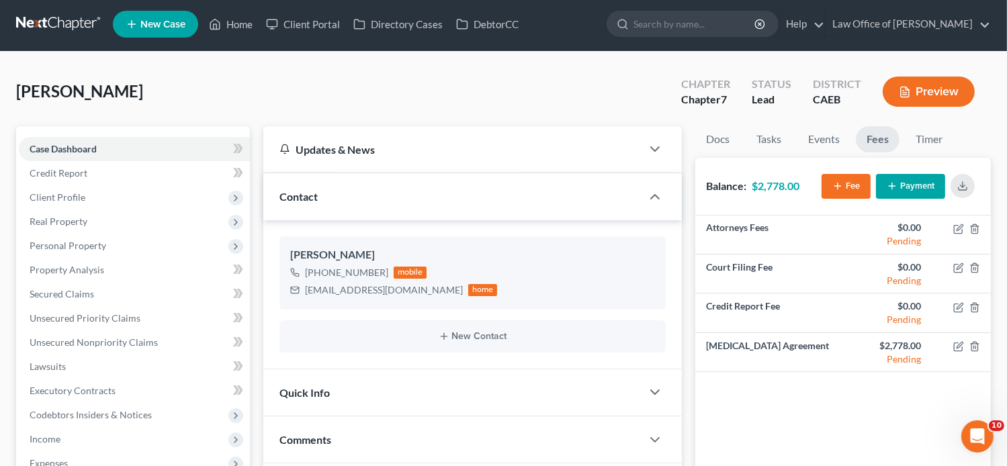
scroll to position [2, 0]
